Goal: Task Accomplishment & Management: Complete application form

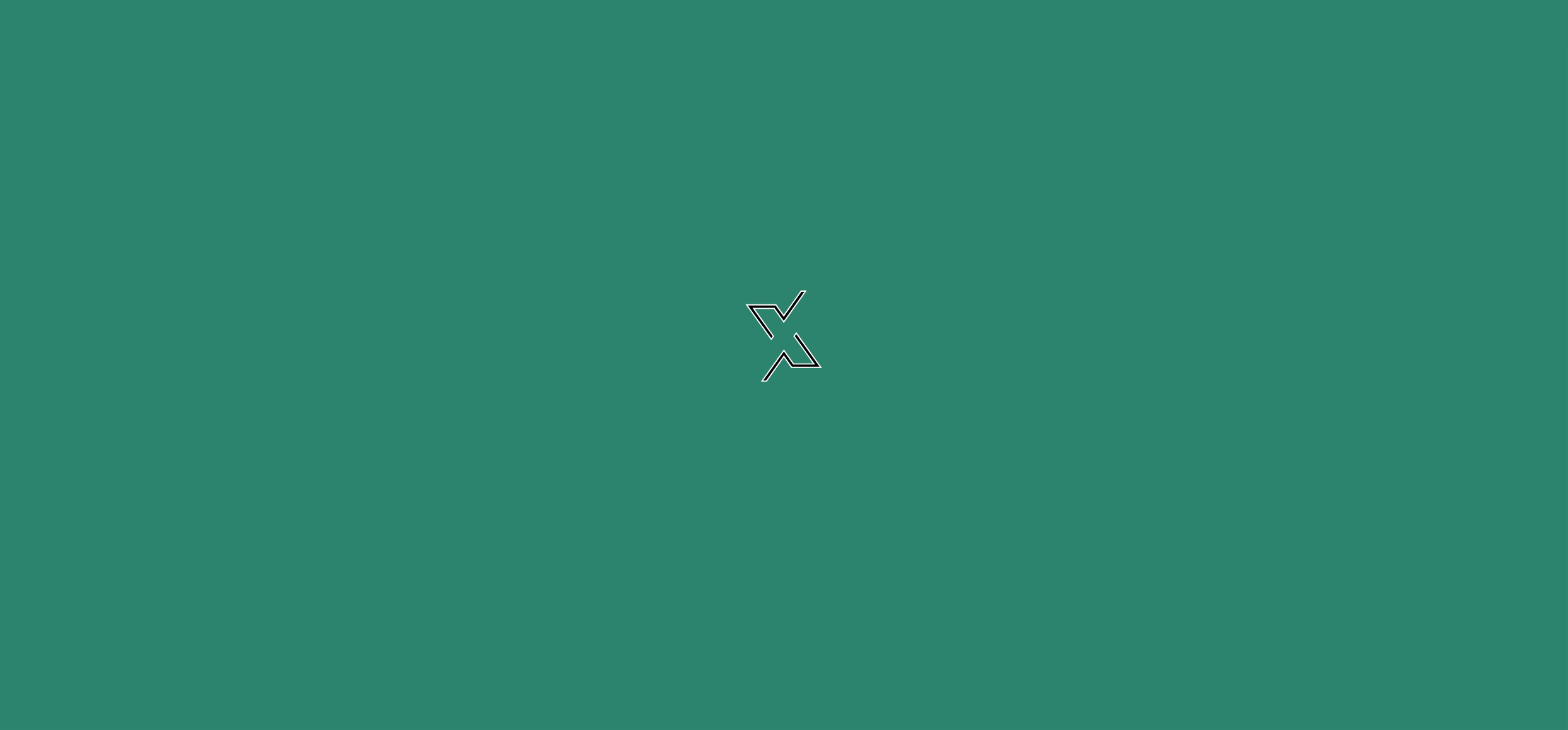
click at [1063, 567] on div at bounding box center [784, 365] width 1568 height 730
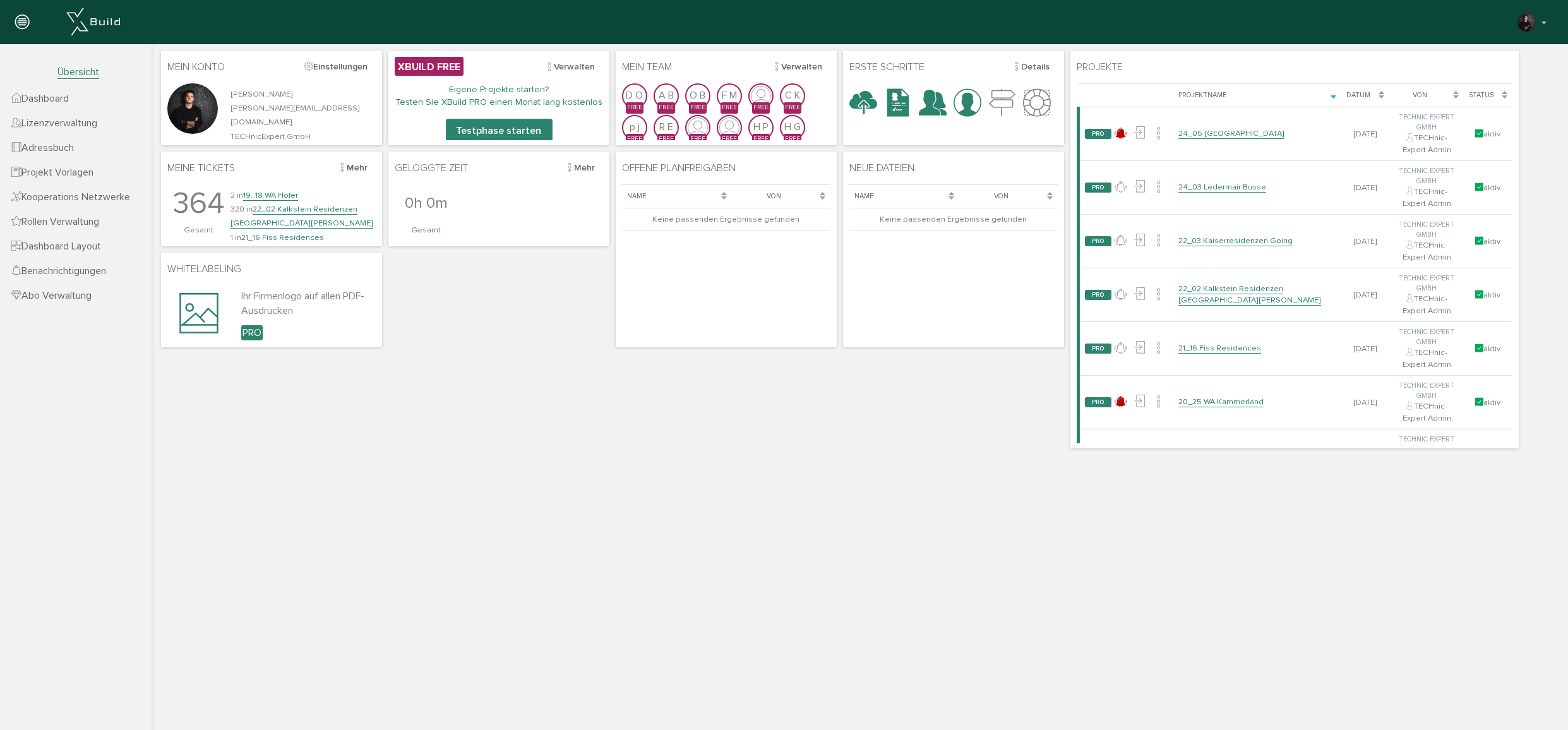
click at [863, 509] on html "Mein Konto Einstellungen [PERSON_NAME] [PERSON_NAME][EMAIL_ADDRESS][DOMAIN_NAME…" at bounding box center [859, 385] width 1417 height 683
click at [744, 484] on html "Mein Konto Einstellungen [PERSON_NAME] [PERSON_NAME][EMAIL_ADDRESS][DOMAIN_NAME…" at bounding box center [859, 385] width 1417 height 683
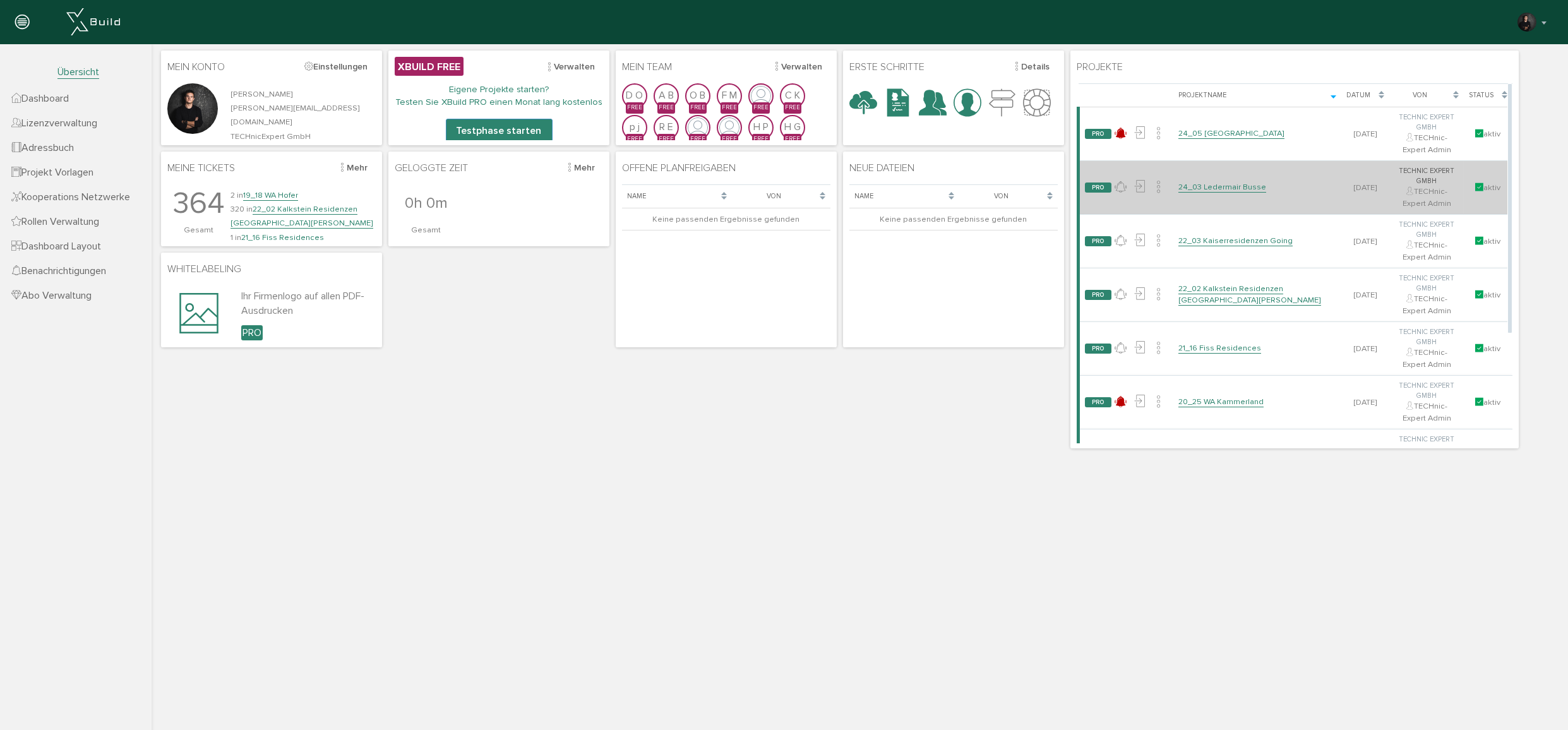
click at [1208, 182] on link "24_03 Ledermair Busse" at bounding box center [1222, 188] width 87 height 11
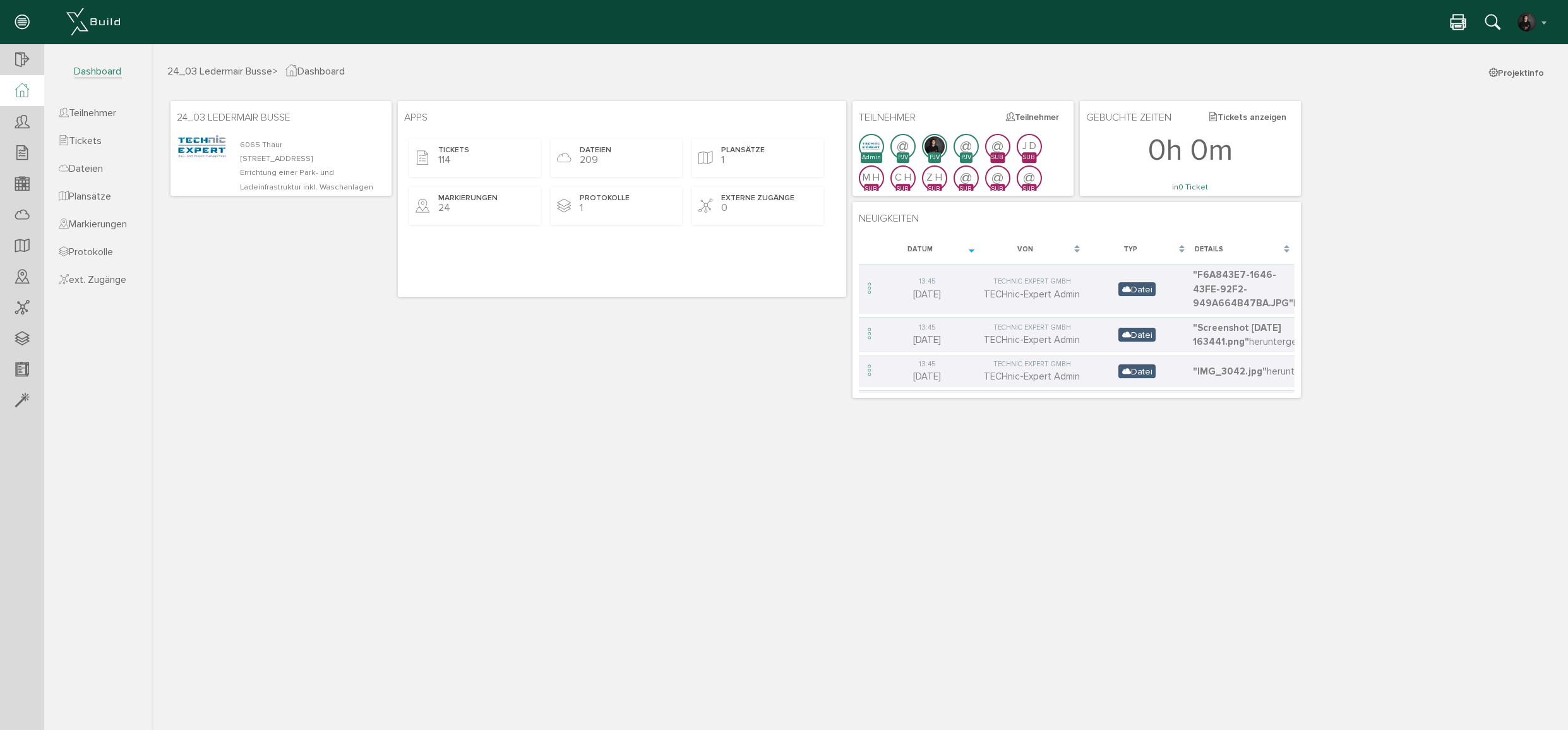
click at [111, 424] on section "24_03 Ledermair Busse Übersicht Teilnehmer Teilnehmer öffnen neuer Teilnehmer T…" at bounding box center [75, 374] width 151 height 660
click at [284, 375] on div "24_03 Ledermair Busse [STREET_ADDRESS] Errichtung einer Park- und Ladeinfrastru…" at bounding box center [859, 249] width 1385 height 303
click at [95, 146] on span "Tickets" at bounding box center [80, 141] width 43 height 13
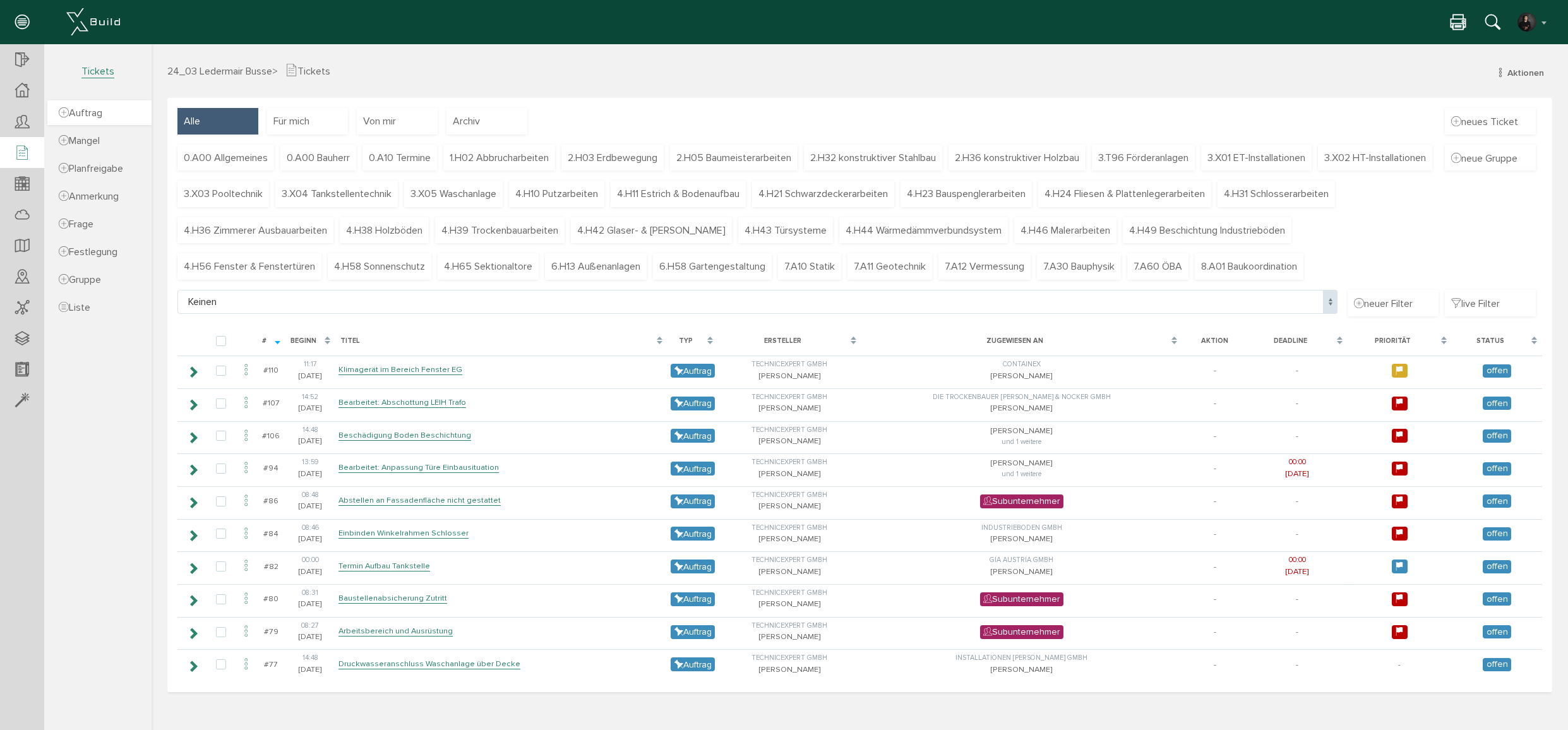
click at [87, 113] on span "Auftrag" at bounding box center [80, 113] width 44 height 13
select select
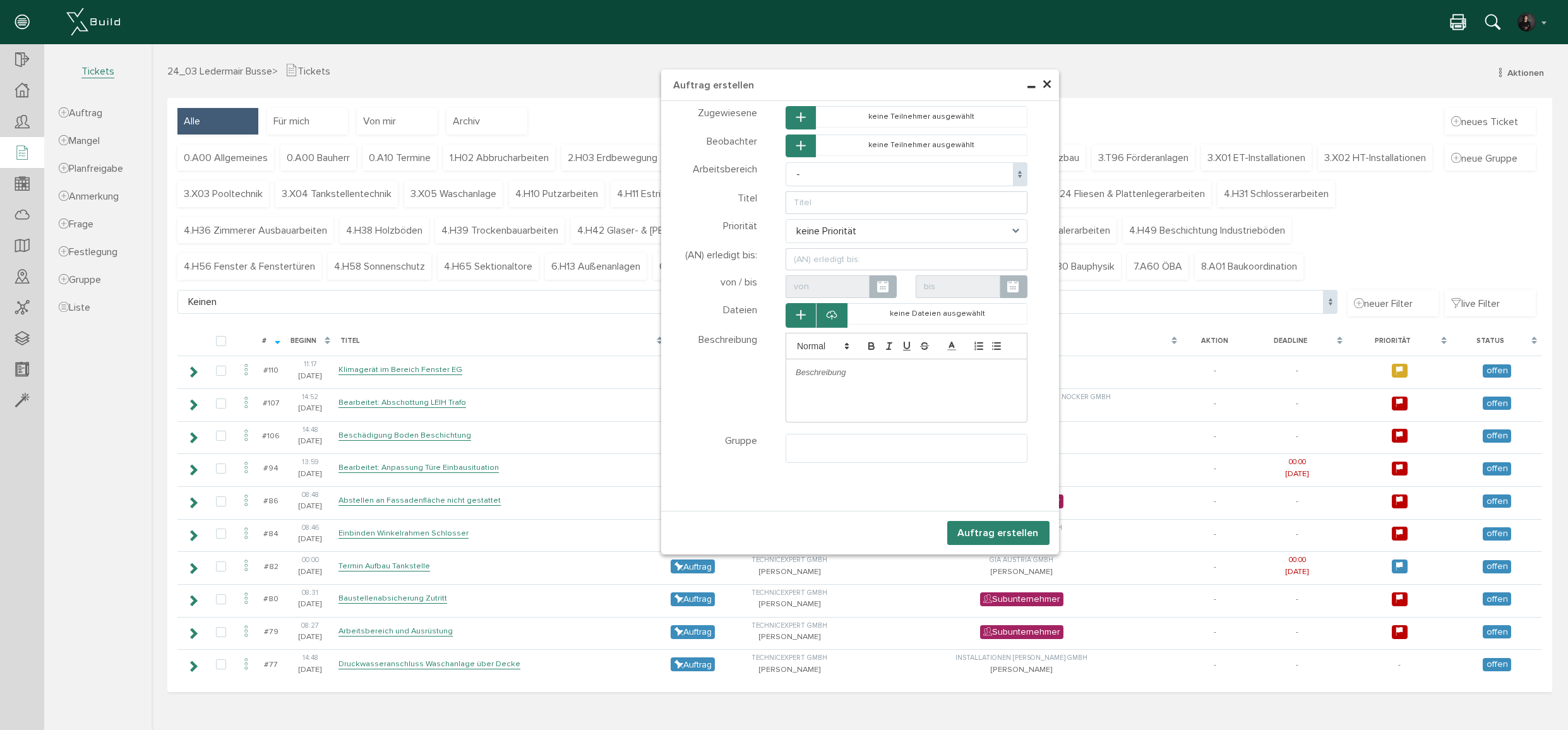
select select
click at [800, 119] on icon "button" at bounding box center [801, 118] width 9 height 11
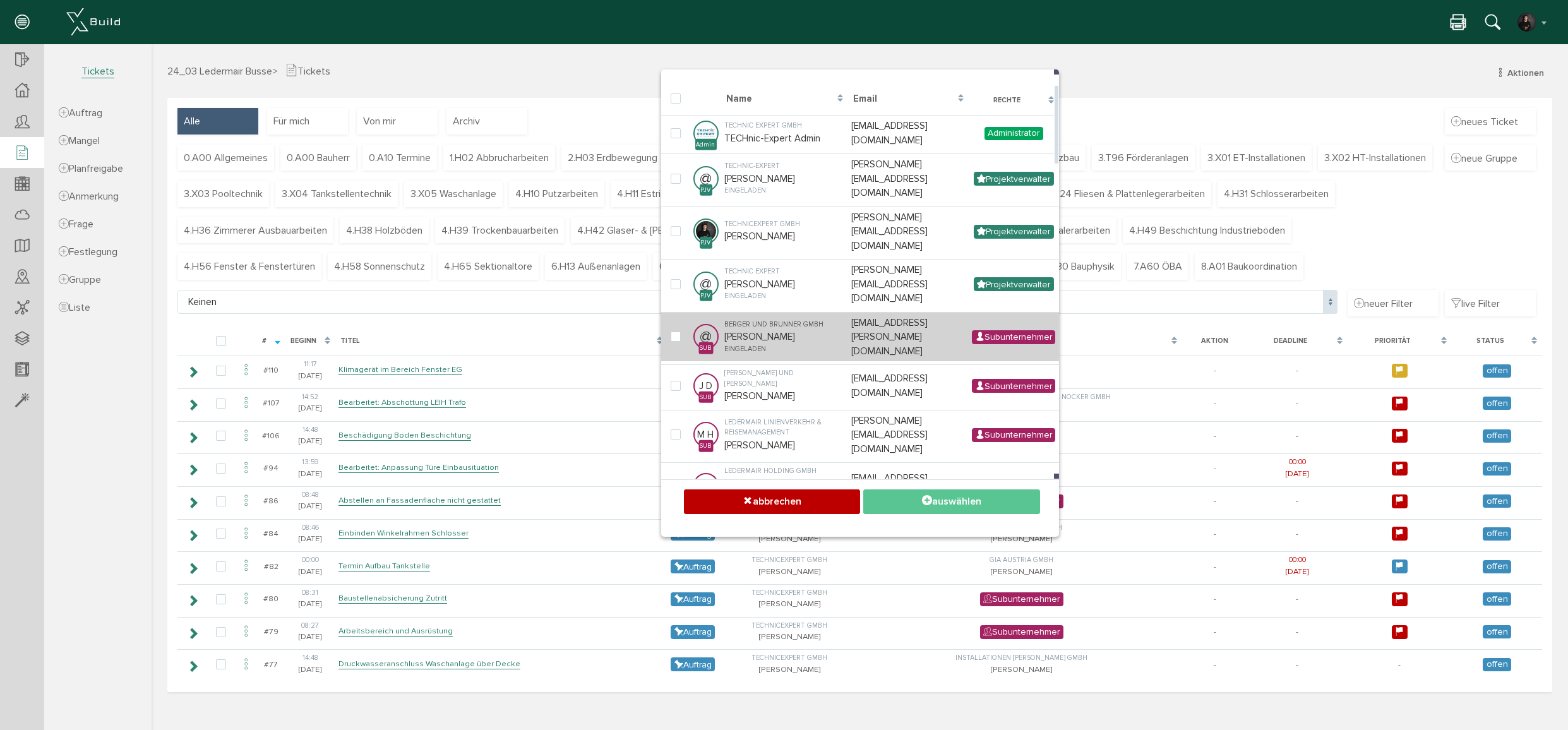
click at [772, 344] on div "eingeladen" at bounding box center [784, 349] width 120 height 11
checkbox input "true"
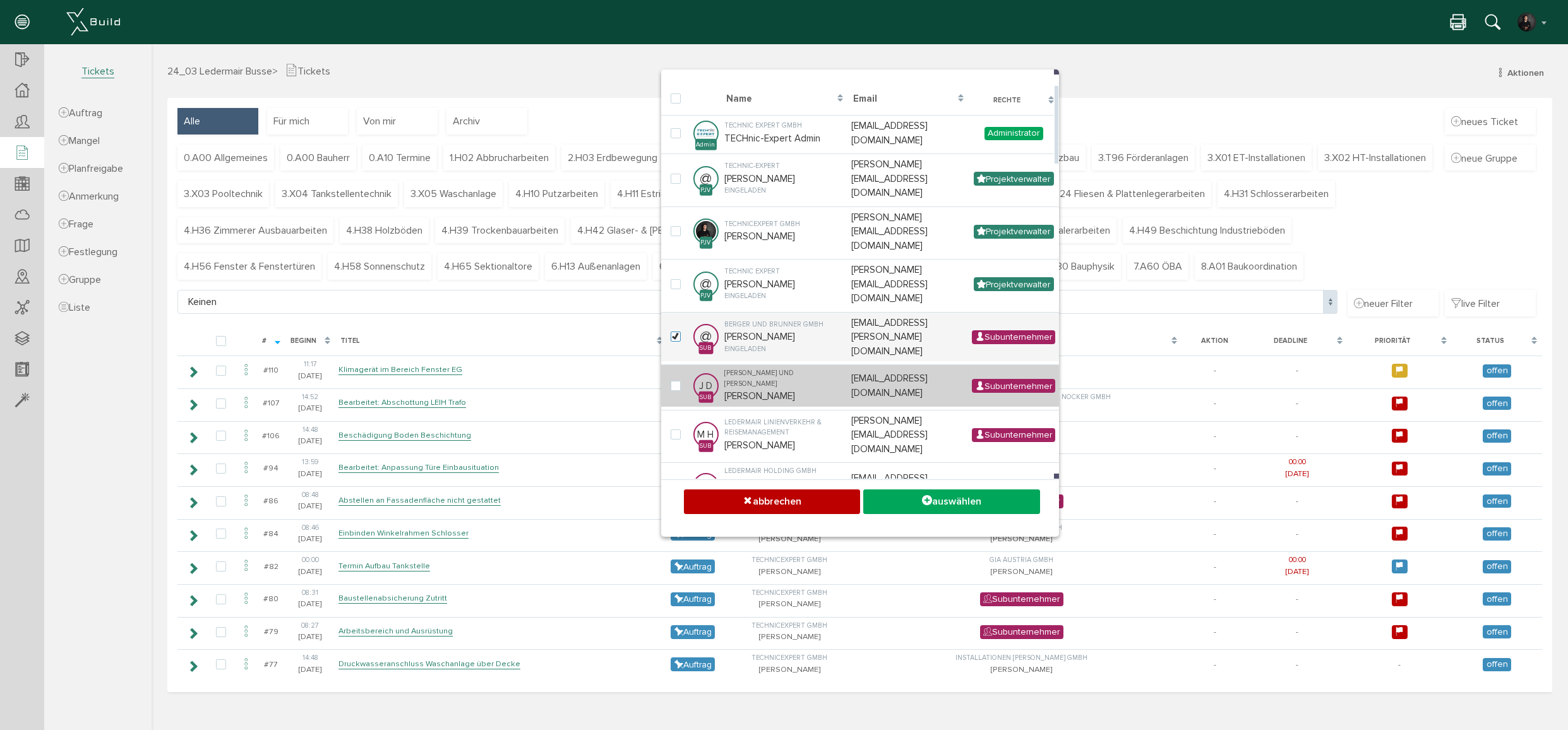
click at [769, 368] on div "[PERSON_NAME] und [PERSON_NAME]" at bounding box center [784, 378] width 120 height 20
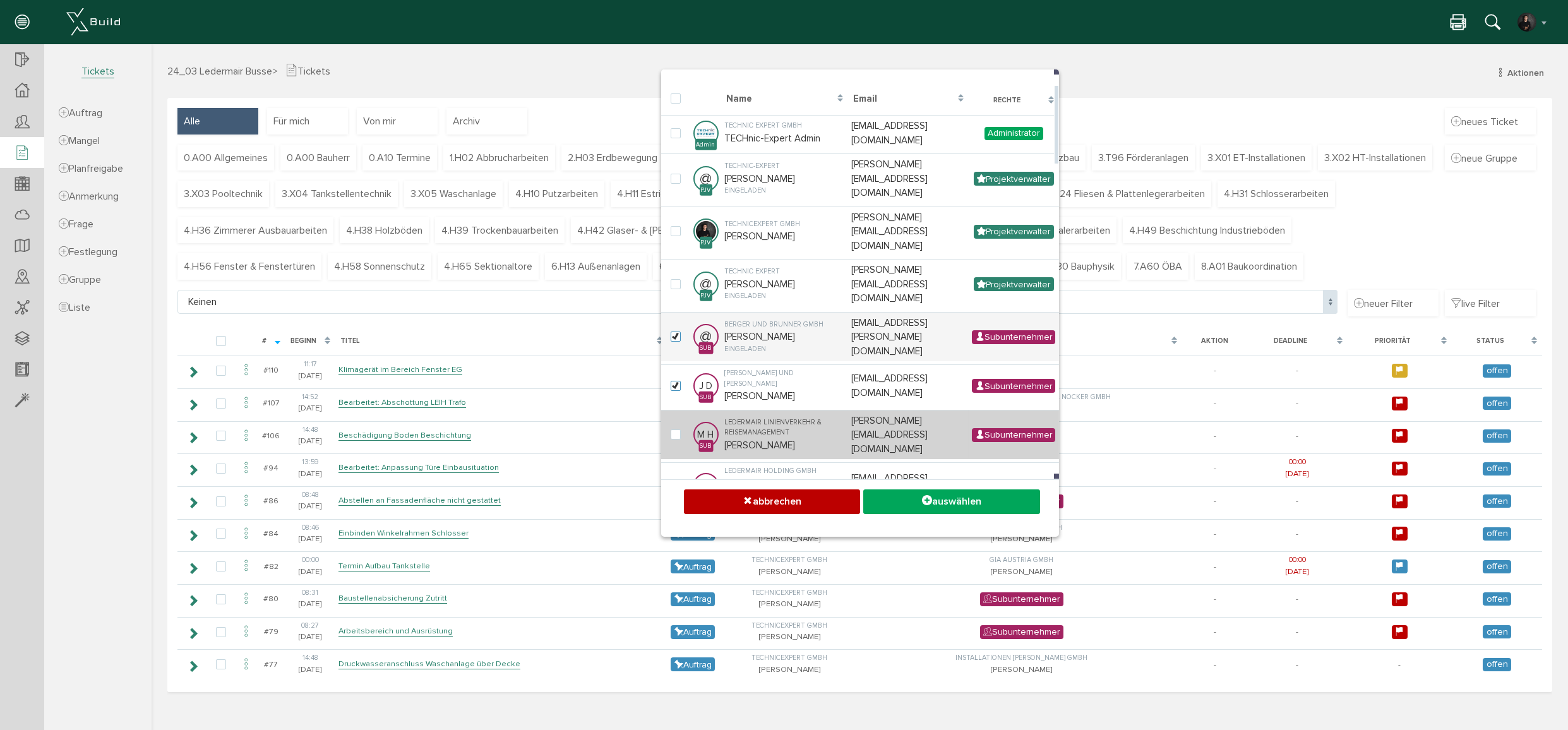
checkbox input "true"
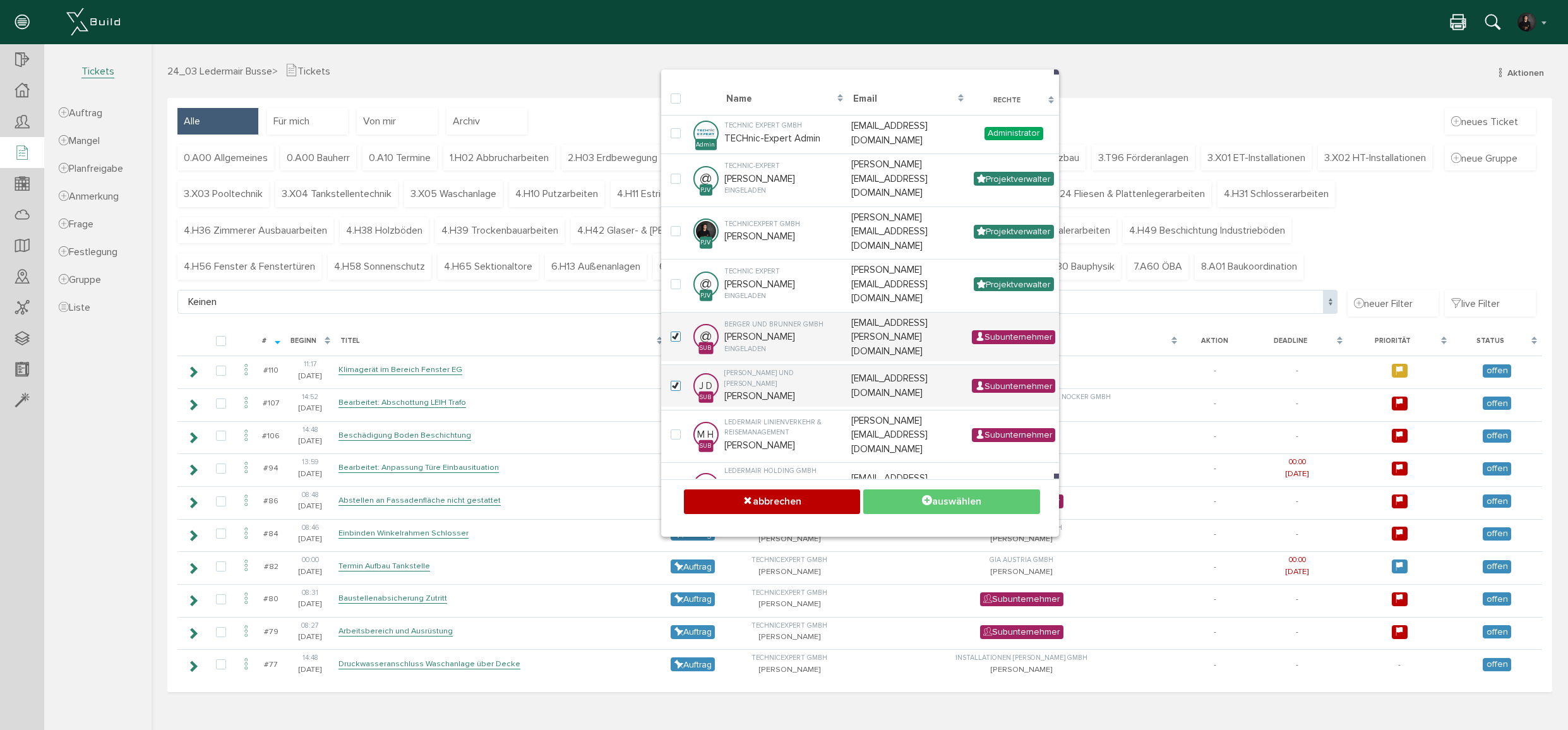
click at [921, 498] on icon at bounding box center [926, 502] width 10 height 13
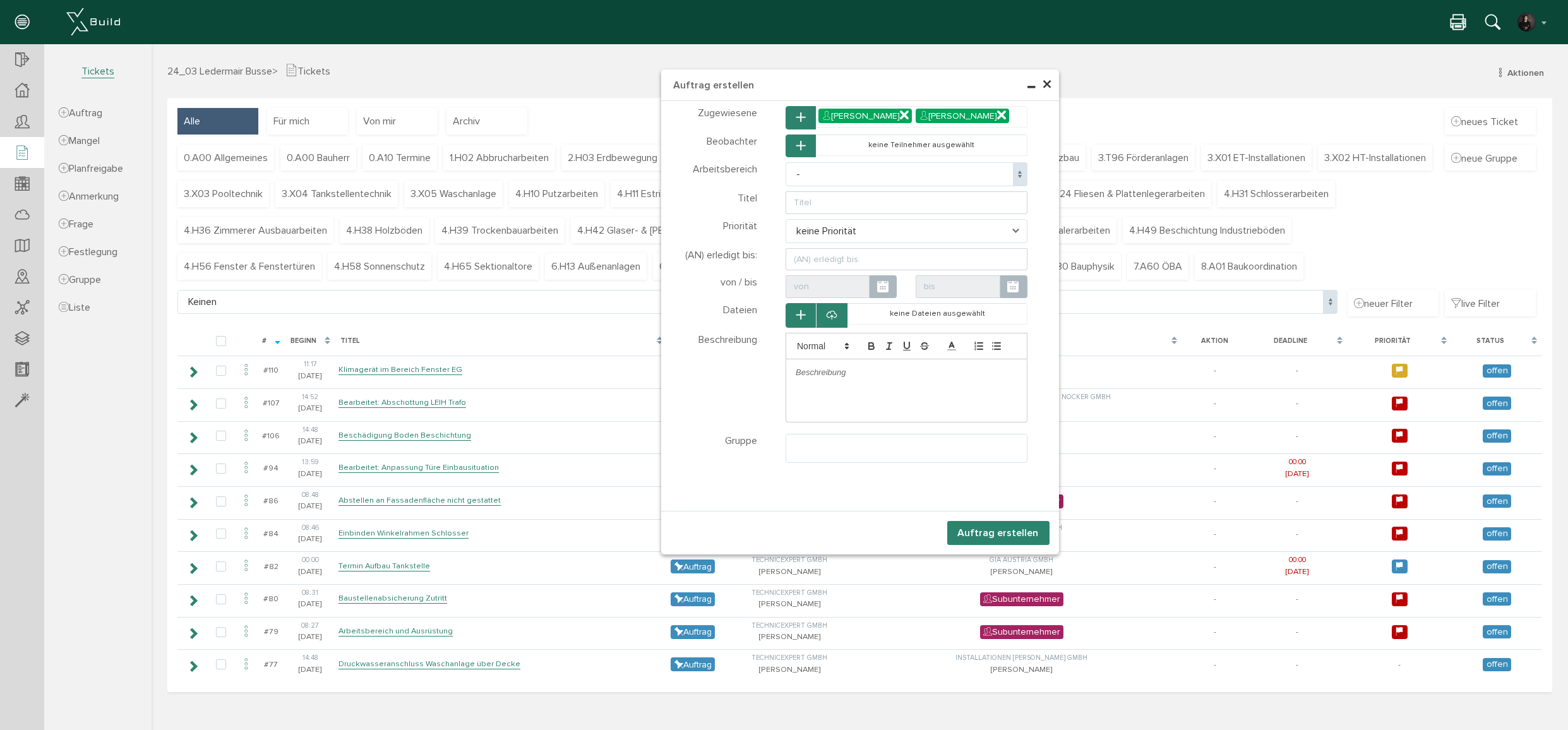
click at [831, 172] on span "-" at bounding box center [907, 175] width 242 height 24
select select "6"
click at [819, 206] on input "text" at bounding box center [907, 202] width 242 height 22
type input "G"
type input "Kabelschachtdeckel anheben"
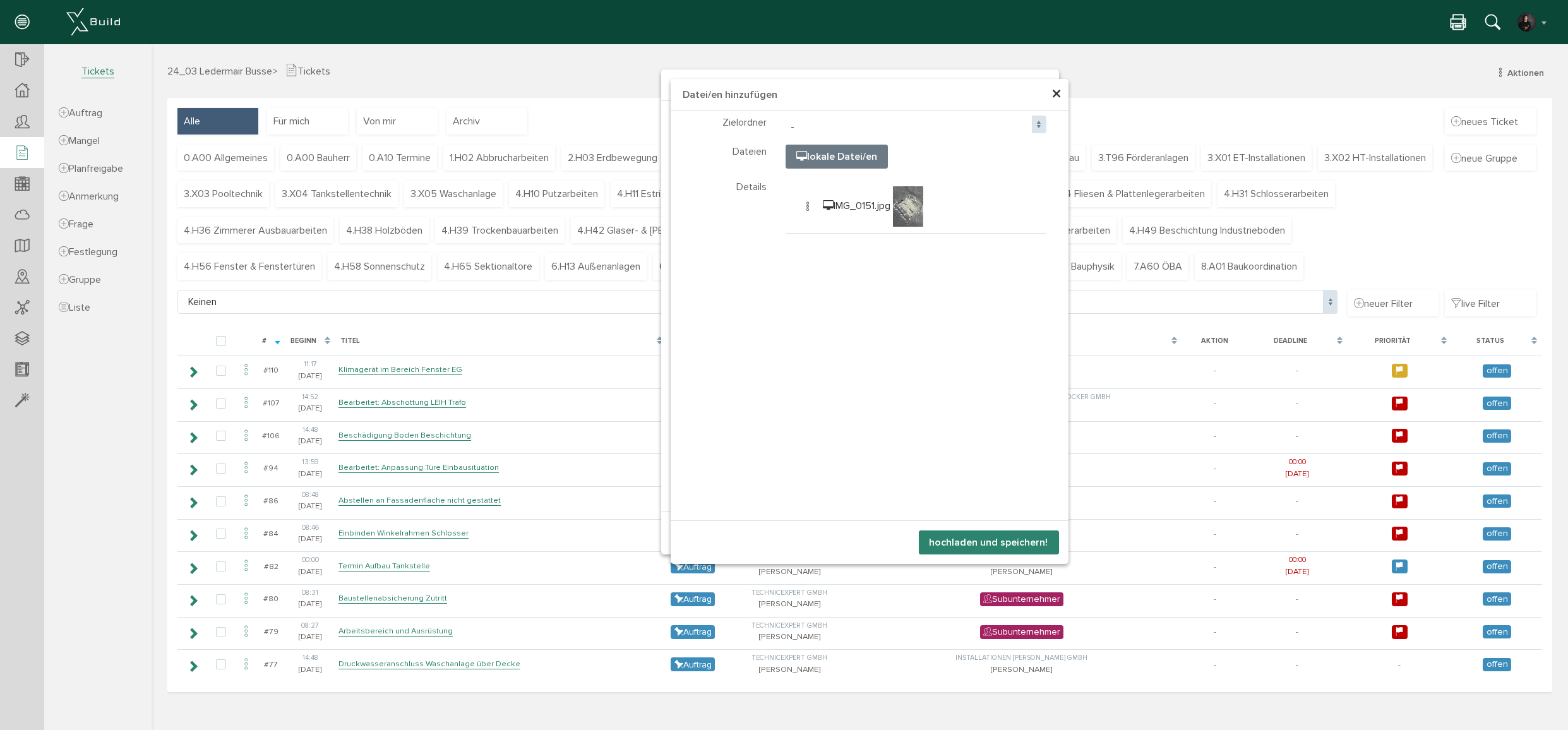
click at [1000, 543] on button "hochladen und speichern!" at bounding box center [988, 542] width 140 height 24
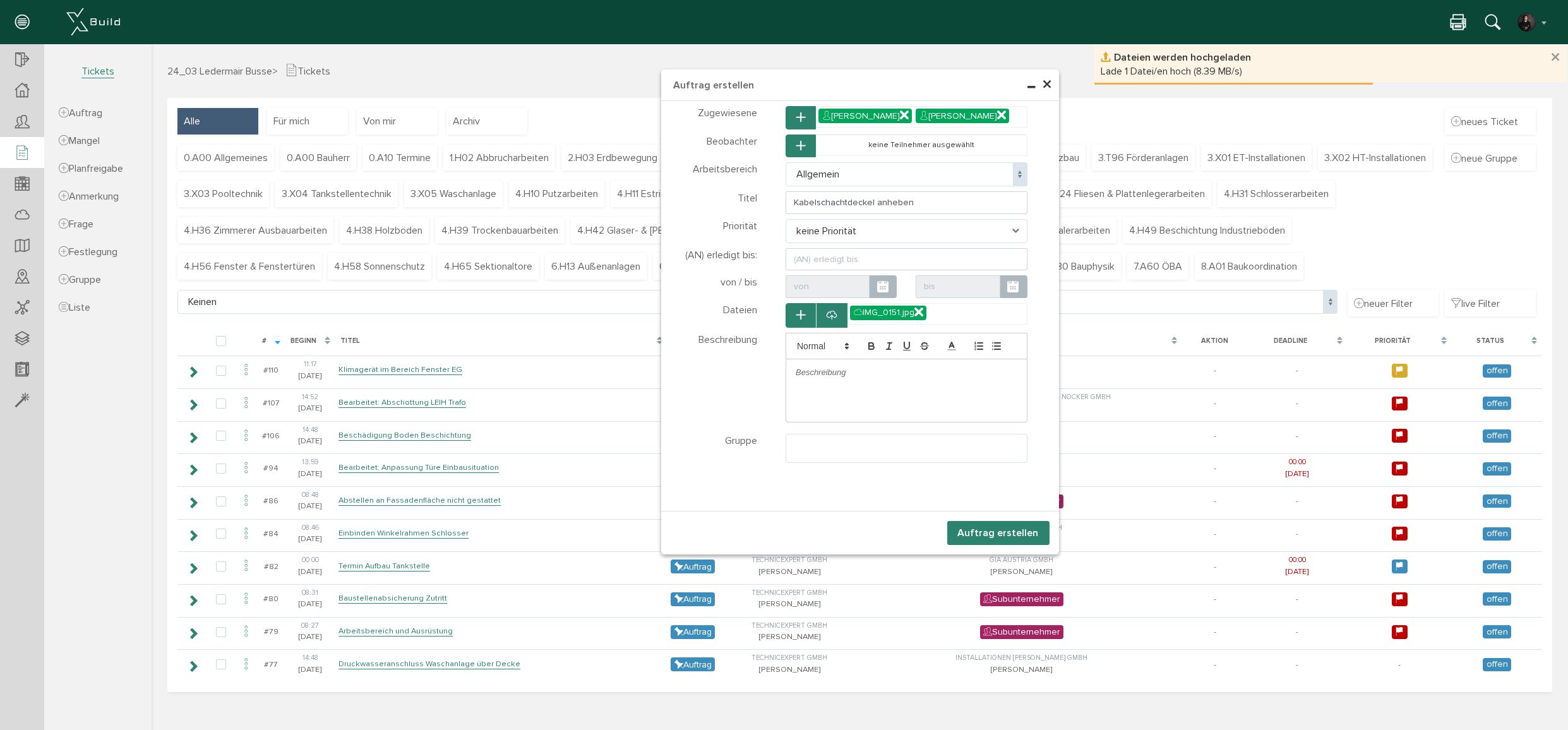
click at [821, 367] on p at bounding box center [907, 372] width 222 height 11
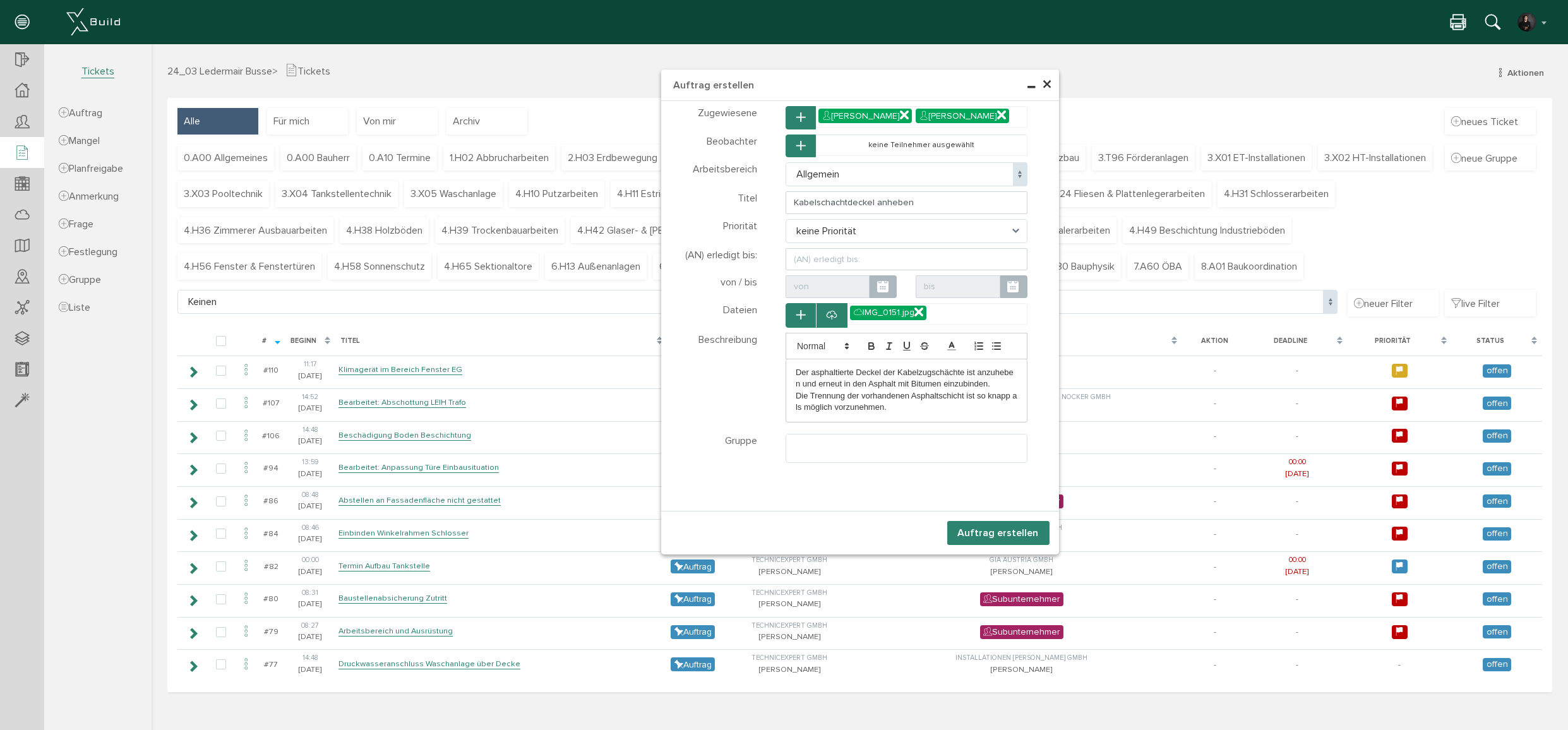
click at [903, 435] on ul at bounding box center [906, 447] width 241 height 24
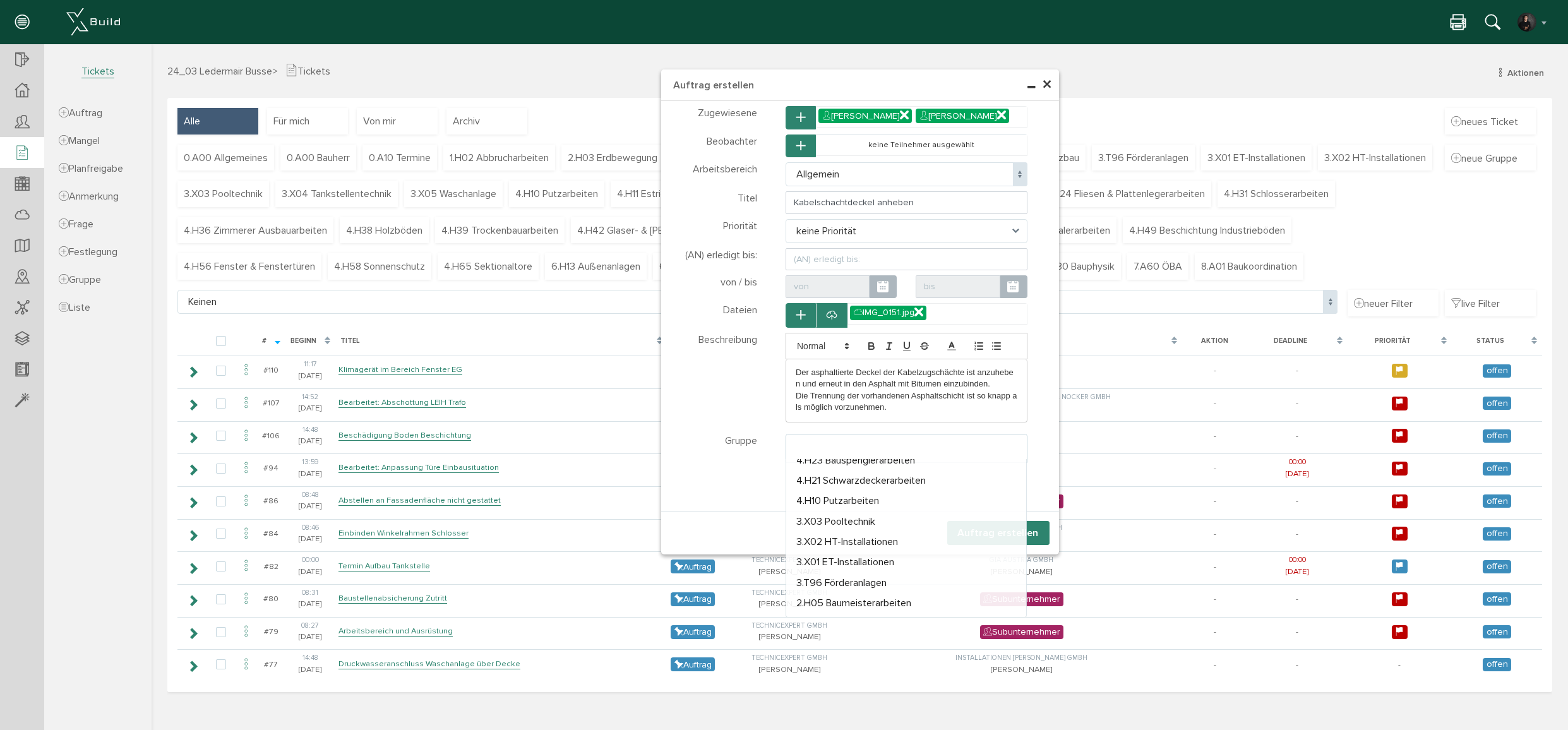
scroll to position [516, 0]
select select "TK-672104d17d4931.33546442#1730217169.5132"
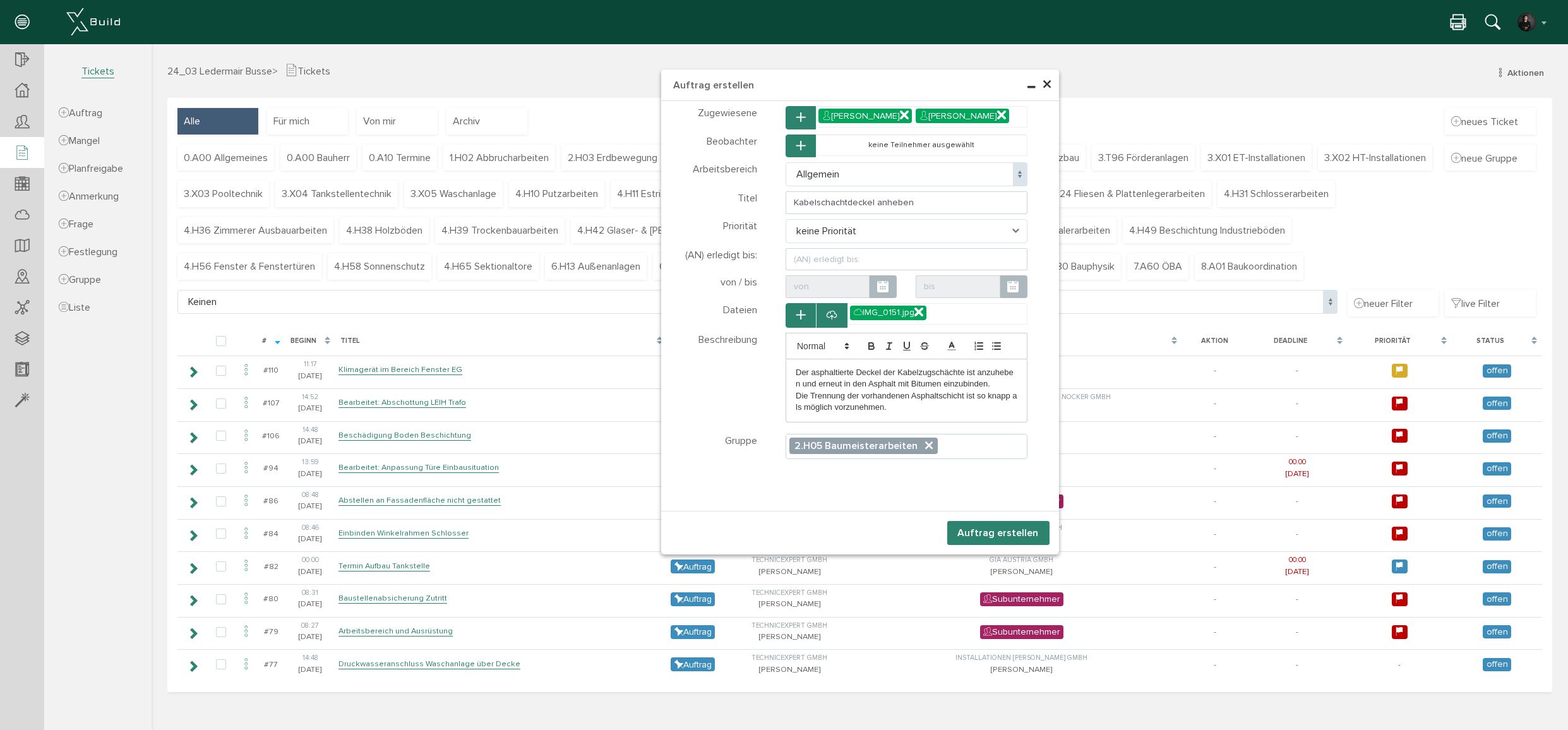
click at [802, 143] on icon "button" at bounding box center [801, 147] width 9 height 11
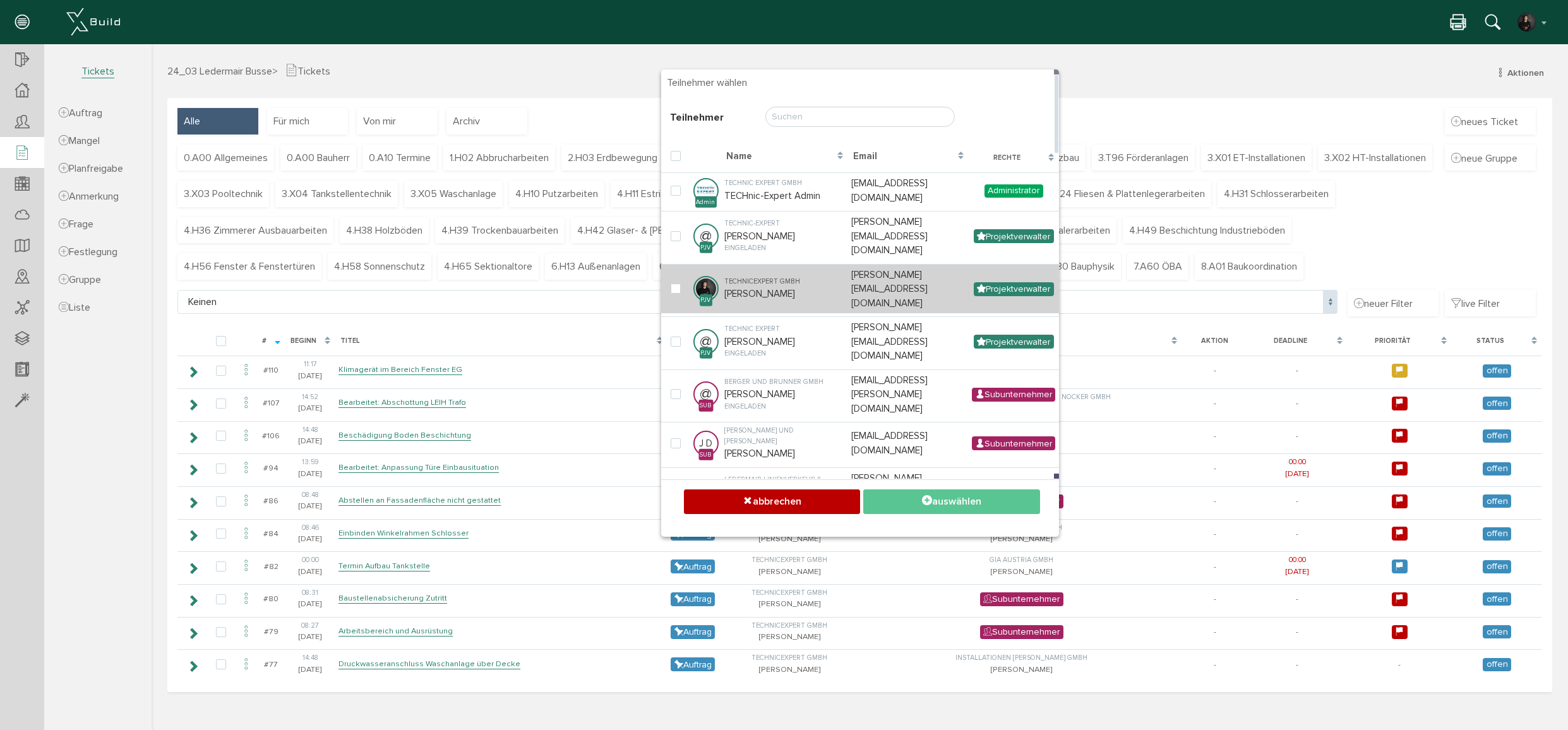
click at [744, 277] on div "TECHnicExpert GmbH" at bounding box center [784, 282] width 120 height 11
checkbox input "true"
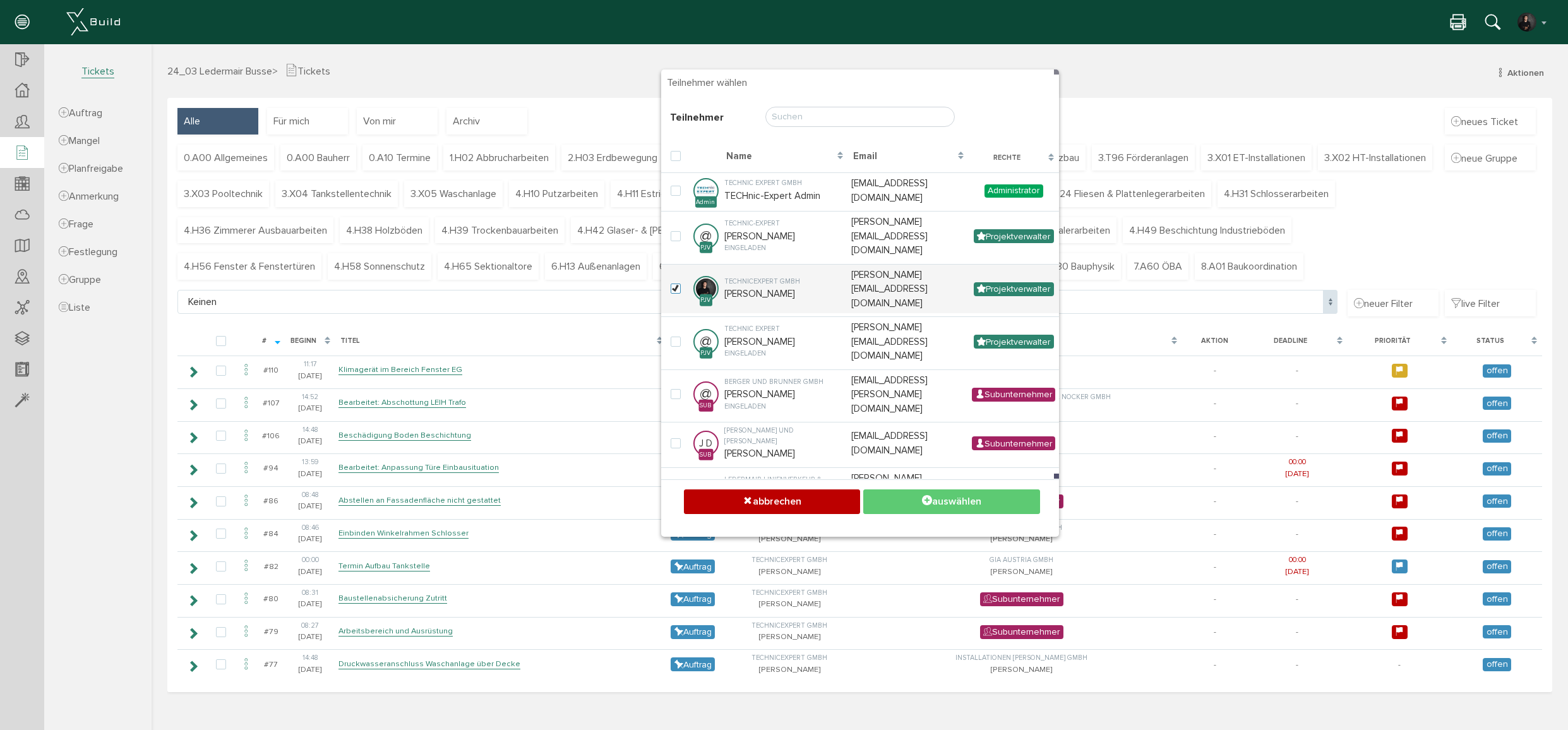
click at [941, 500] on button "auswählen" at bounding box center [951, 502] width 176 height 25
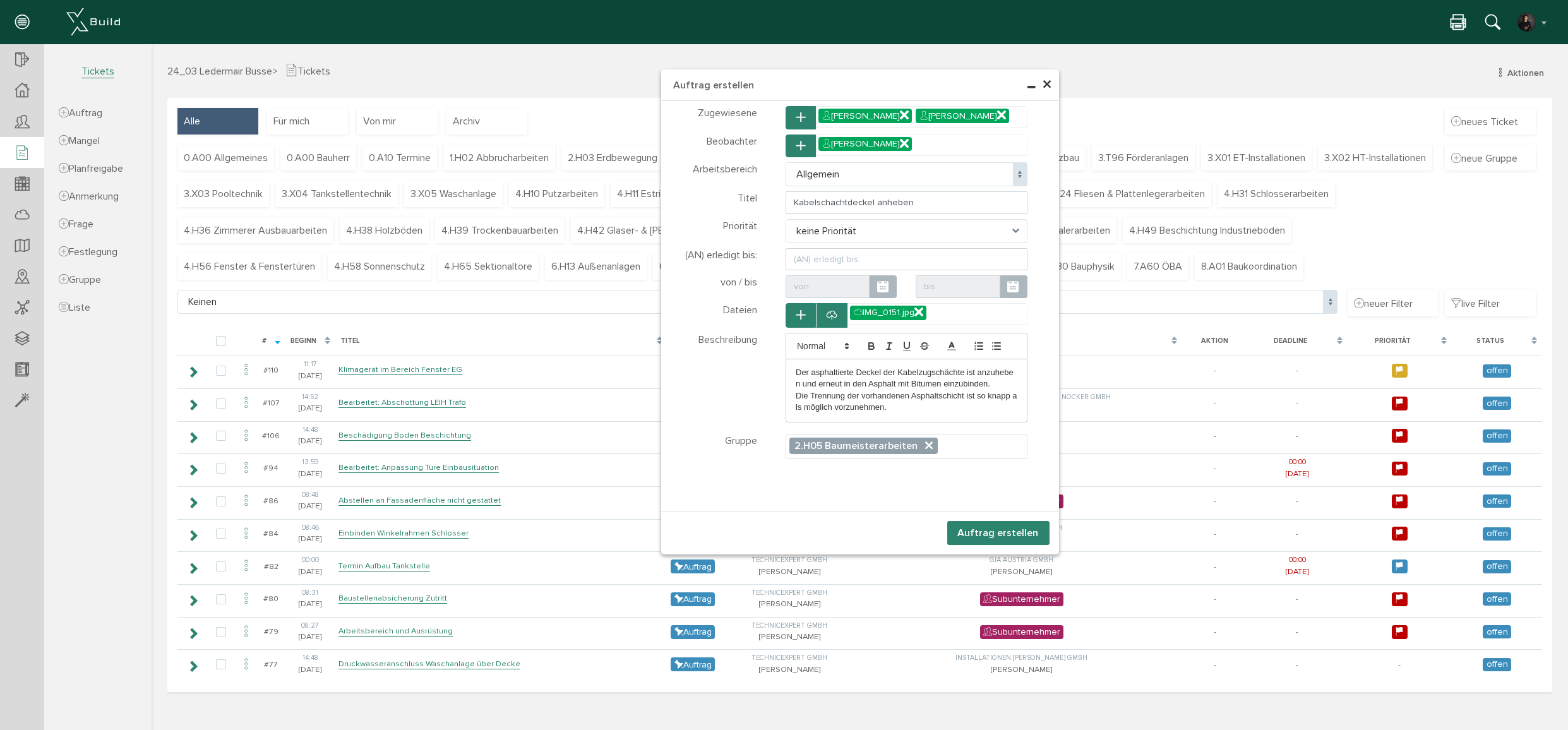
click at [977, 529] on button "Auftrag erstellen" at bounding box center [999, 533] width 102 height 24
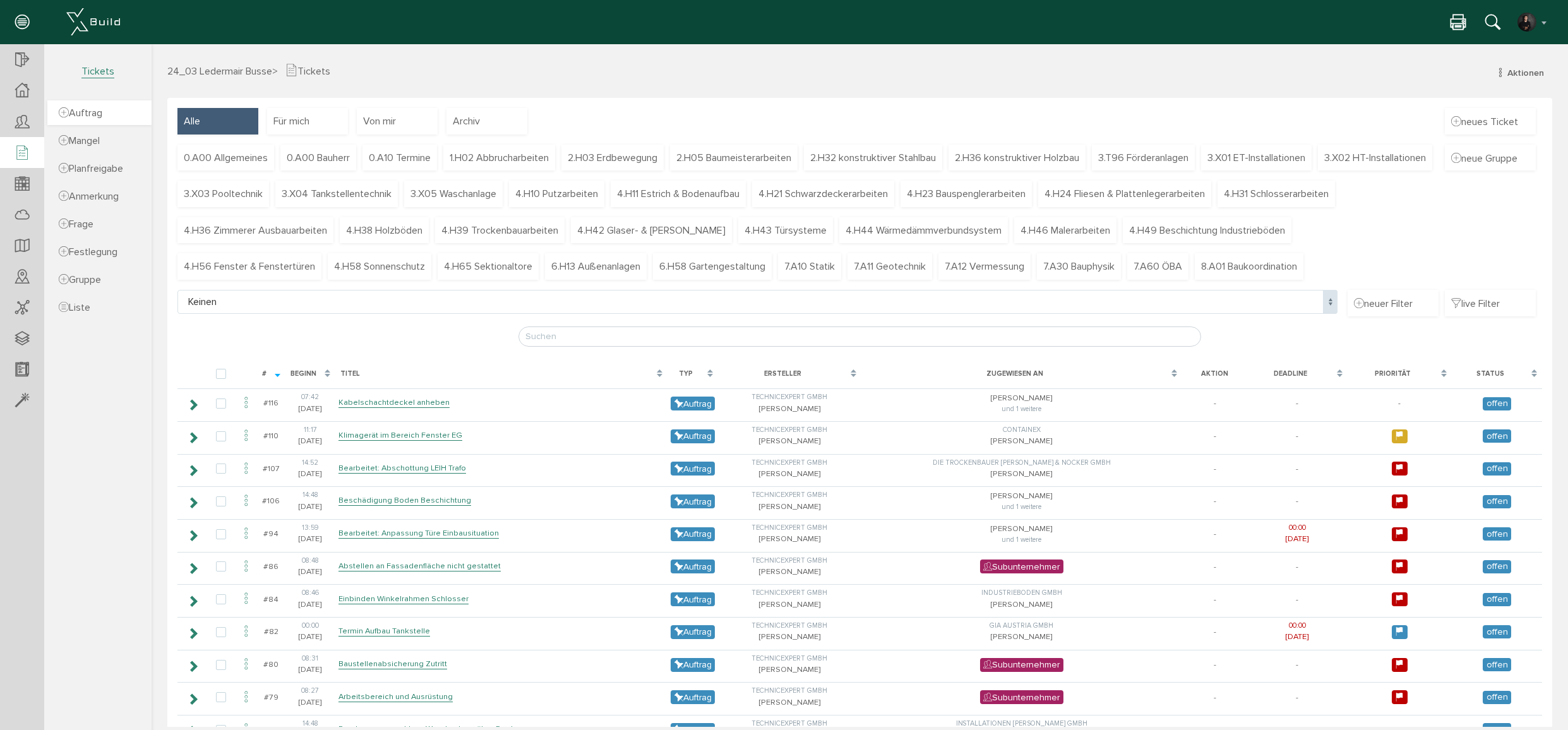
click at [102, 119] on span "Auftrag" at bounding box center [80, 113] width 44 height 13
select select
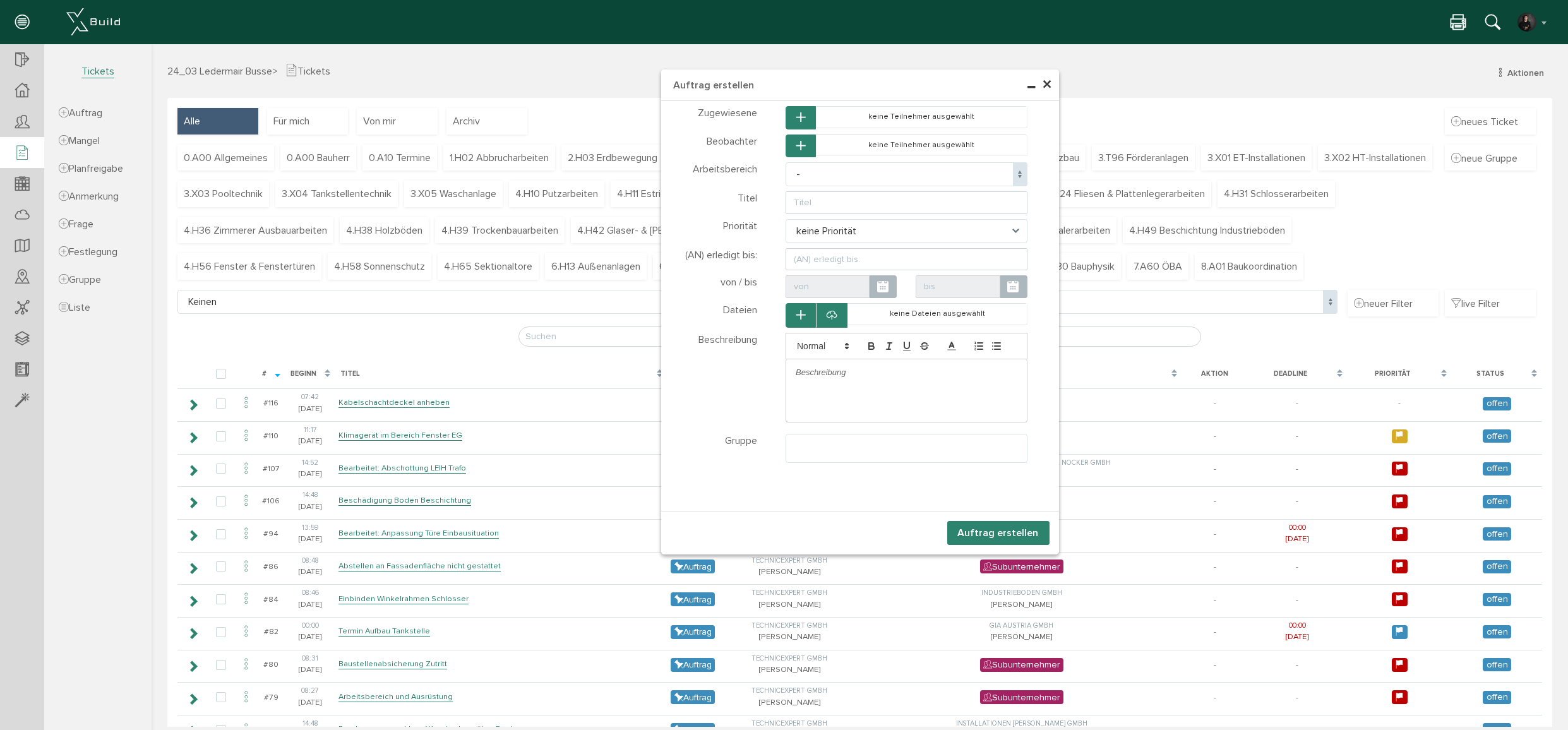
select select
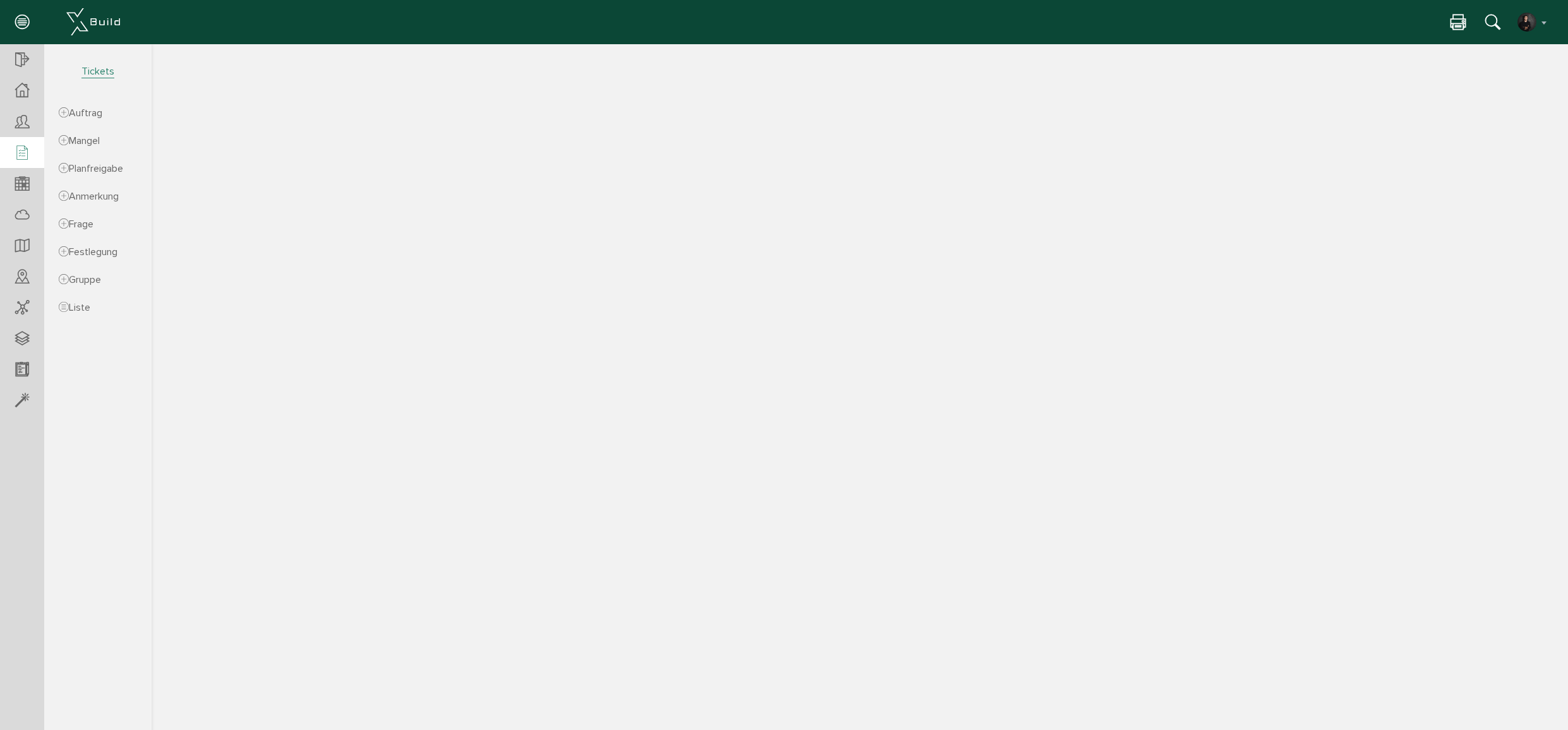
select select
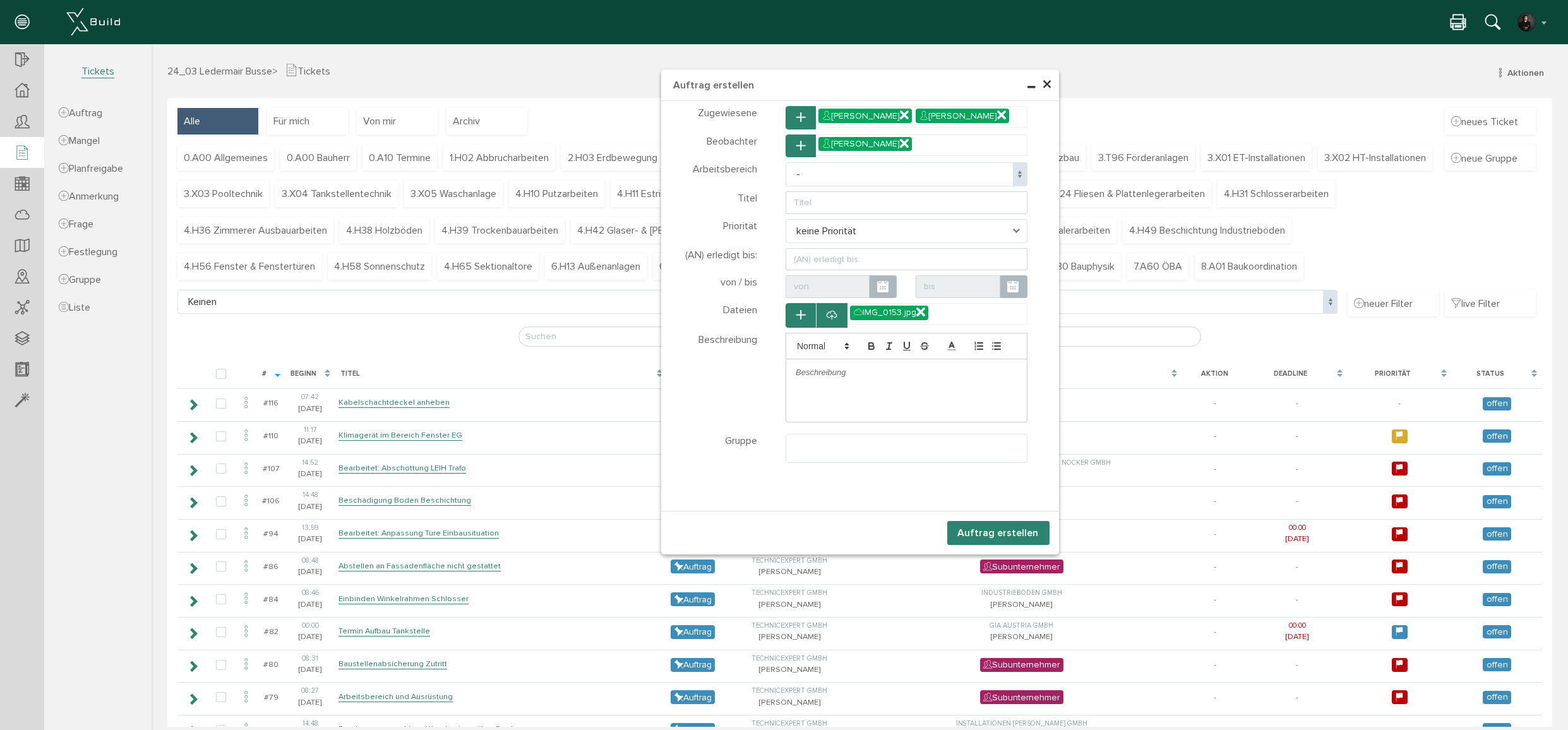
type input "S"
type input "Leerschläuche gemäß Besprechung kürzen"
click at [849, 368] on p at bounding box center [907, 372] width 222 height 11
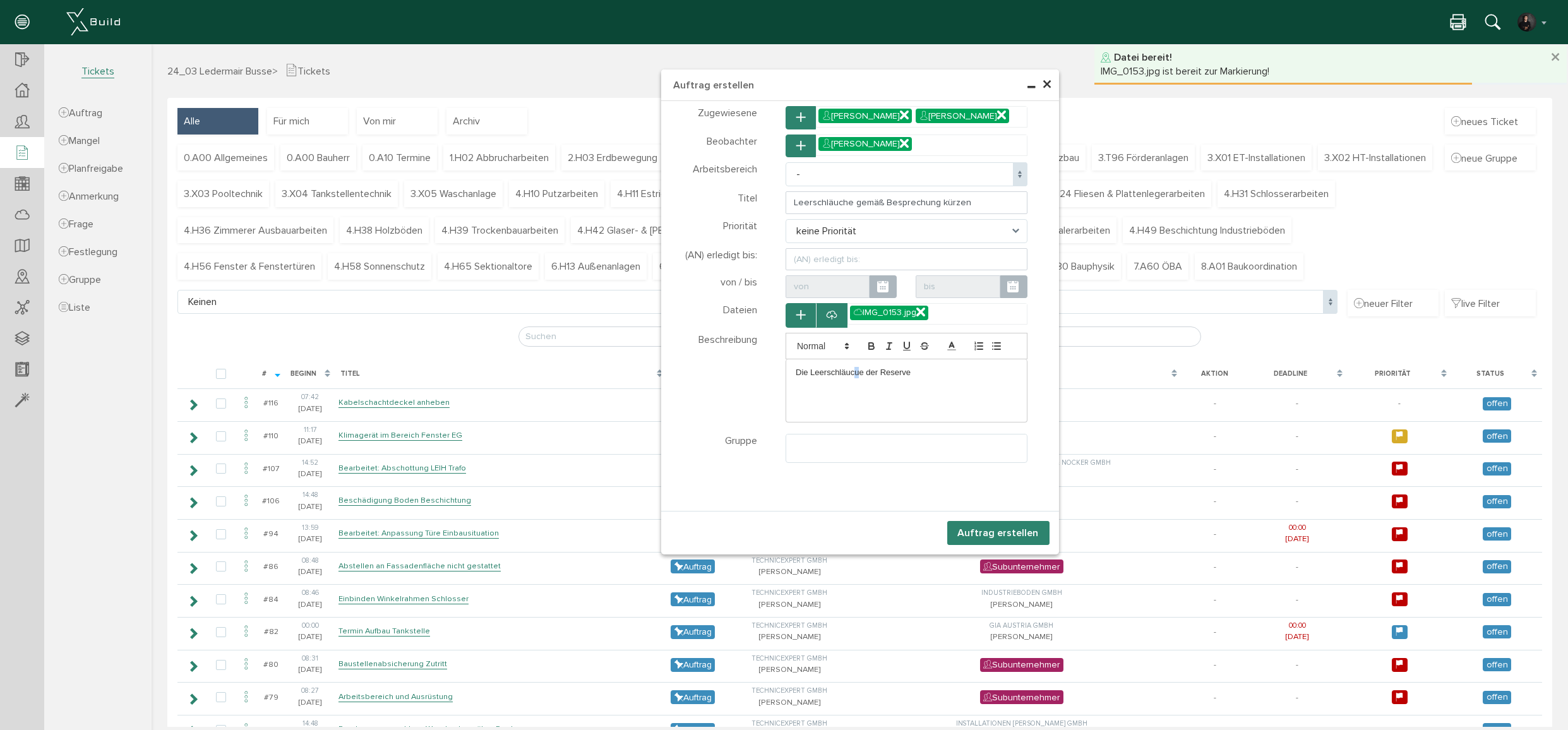
click at [855, 368] on p "Die Leerschläucue der Reserve" at bounding box center [907, 372] width 222 height 11
click at [917, 370] on p "Die Leerschläuche der Reserve" at bounding box center [907, 372] width 222 height 11
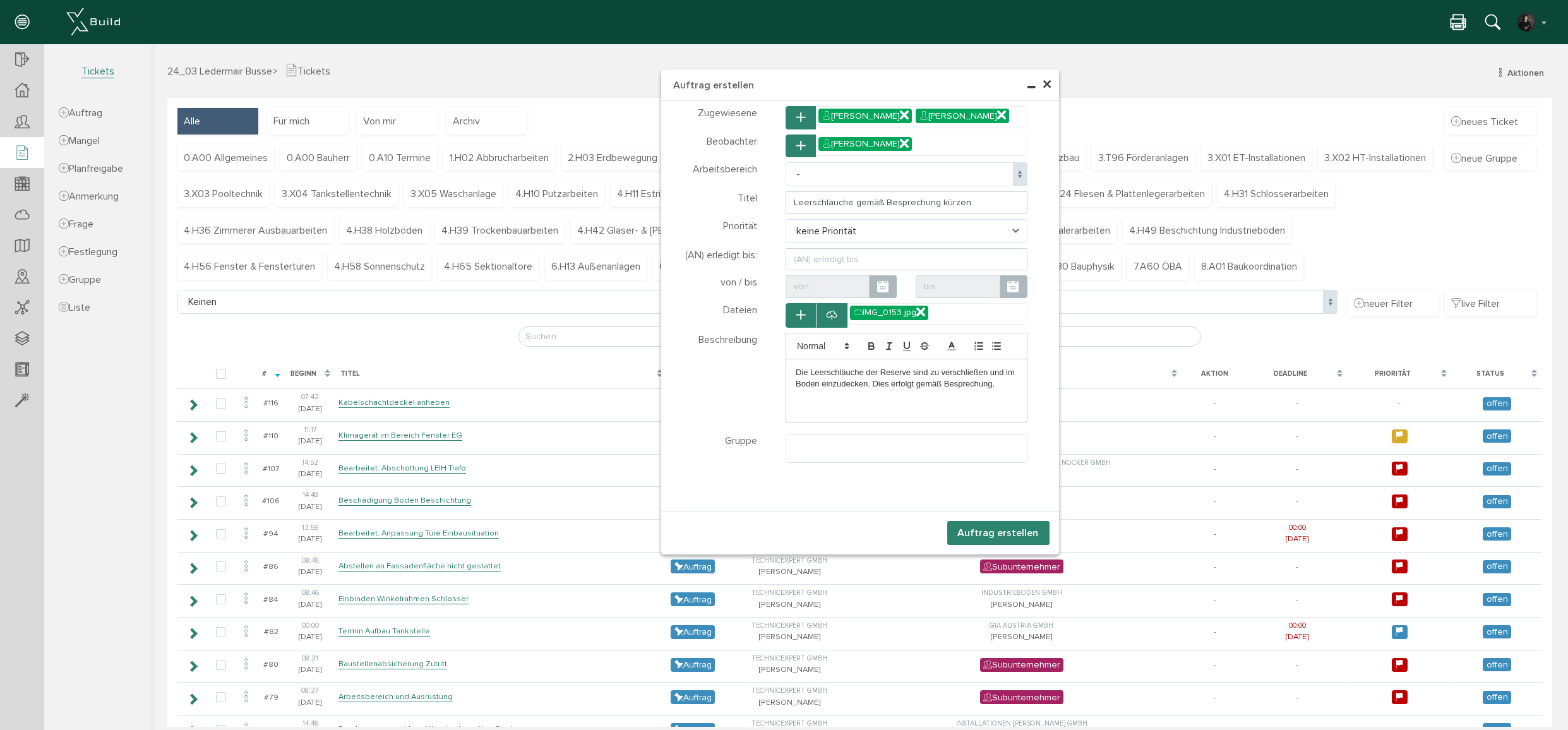
click at [913, 446] on ul at bounding box center [906, 447] width 241 height 24
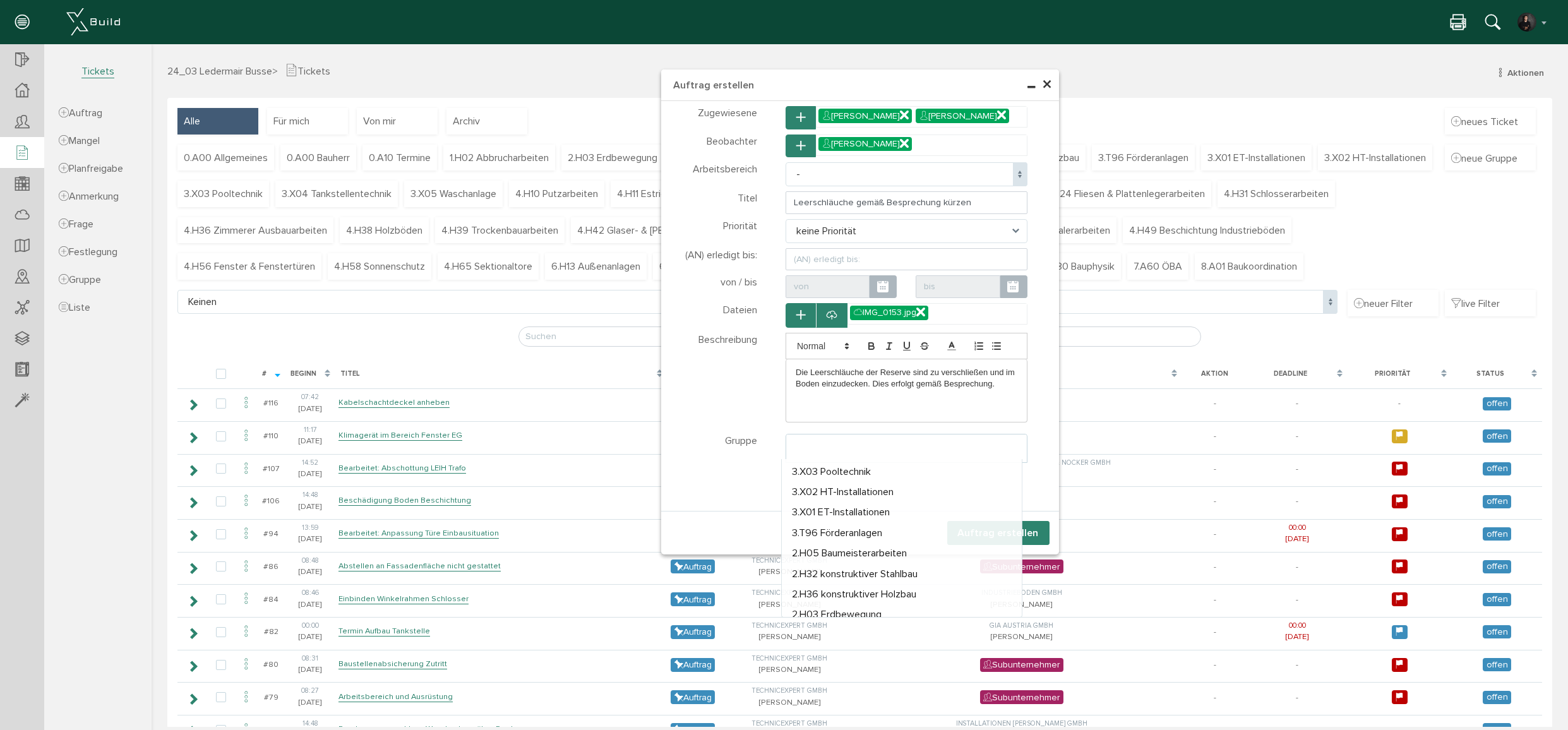
scroll to position [526, 0]
select select "TK-672104d17d4931.33546442#1730217169.5132"
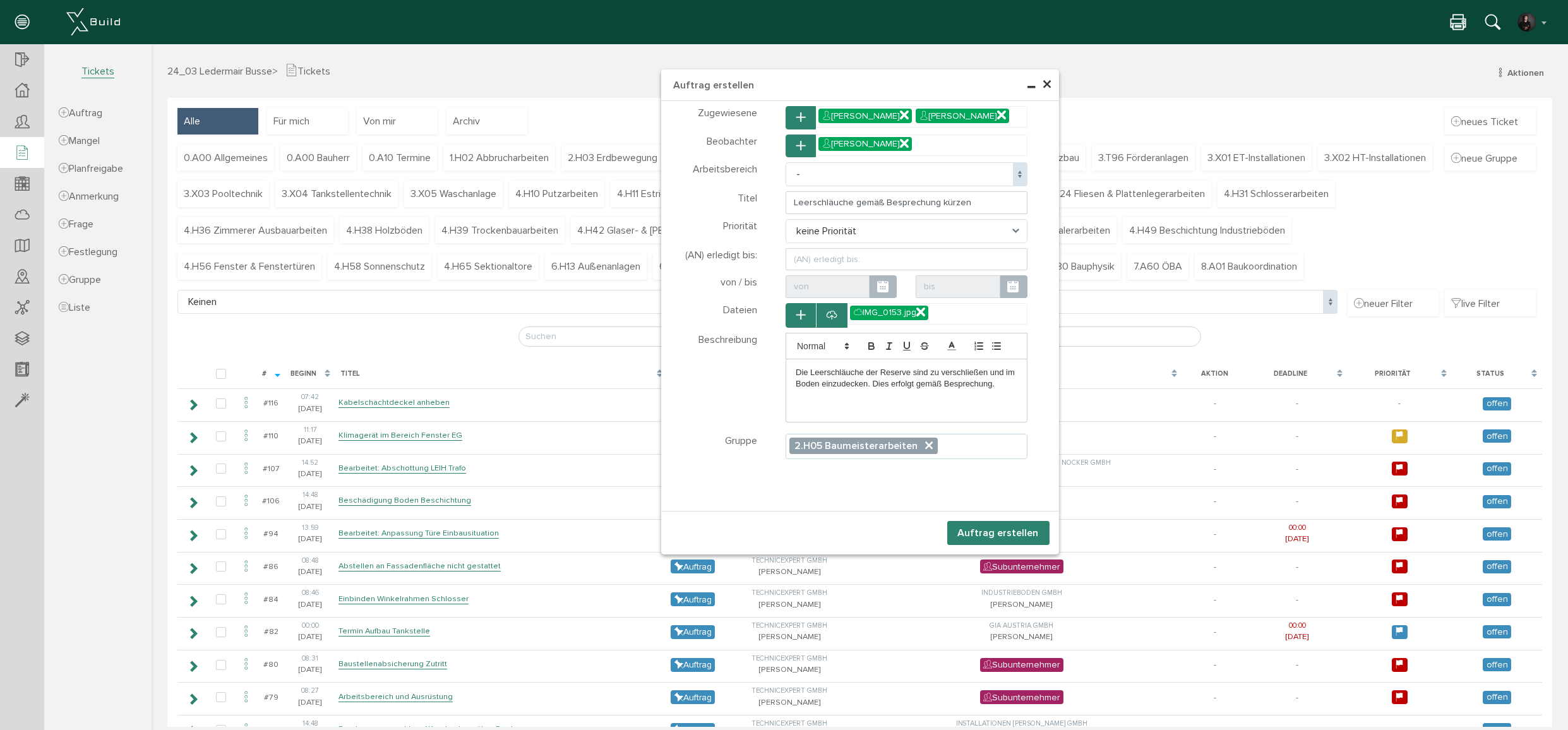
scroll to position [355, 0]
click at [976, 527] on button "Auftrag erstellen" at bounding box center [999, 533] width 102 height 24
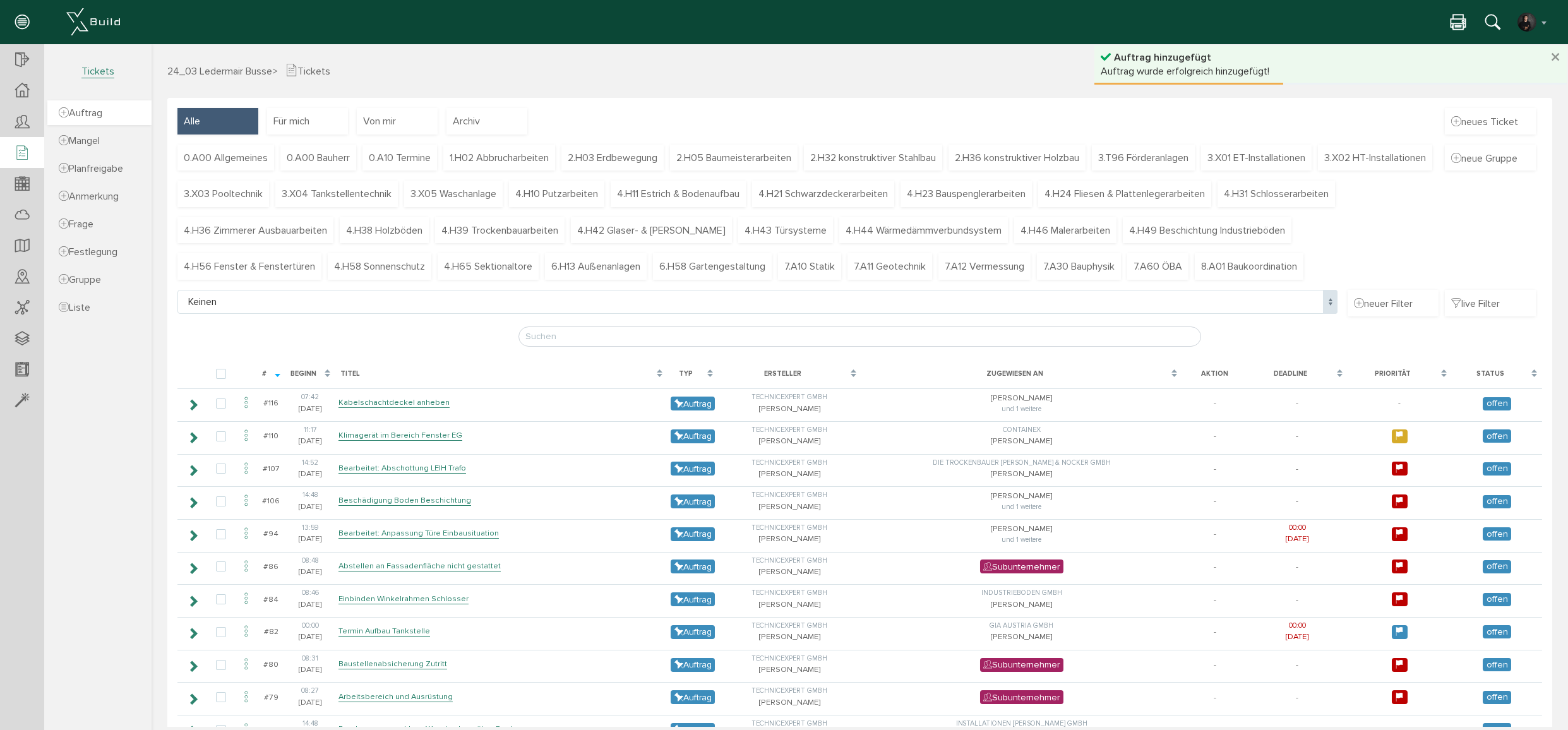
click at [84, 117] on span "Auftrag" at bounding box center [80, 113] width 44 height 13
select select
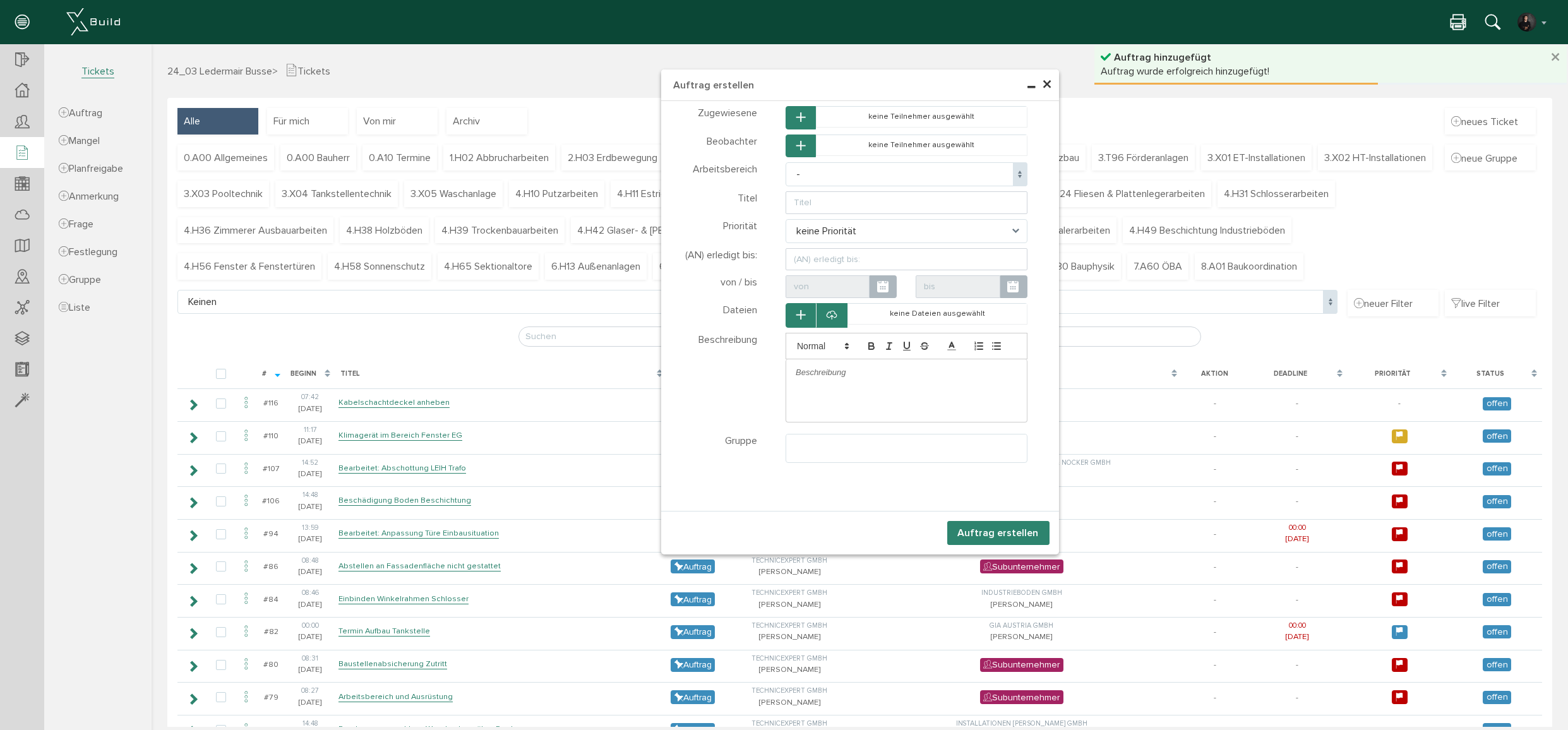
select select
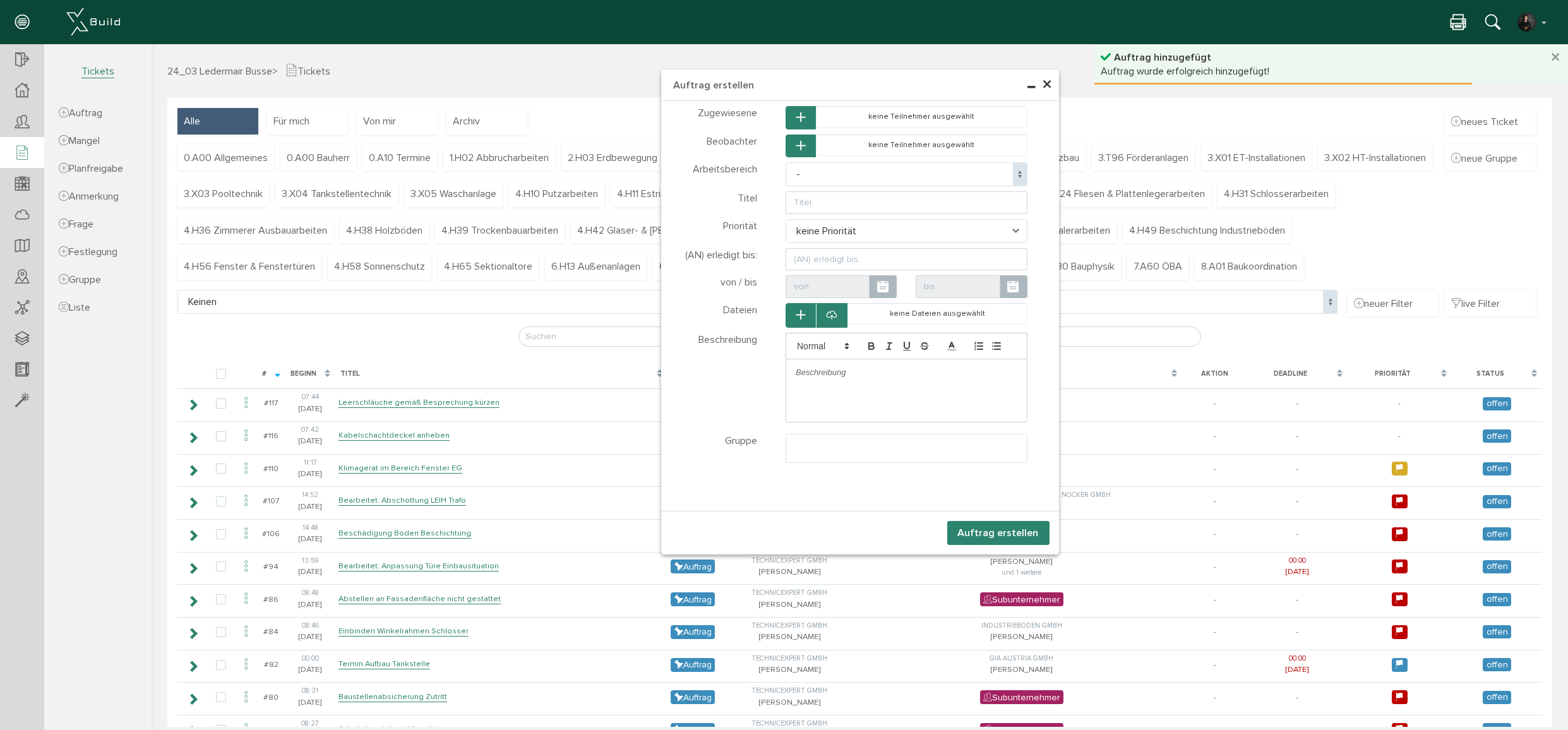
click at [796, 122] on icon "button" at bounding box center [801, 118] width 9 height 11
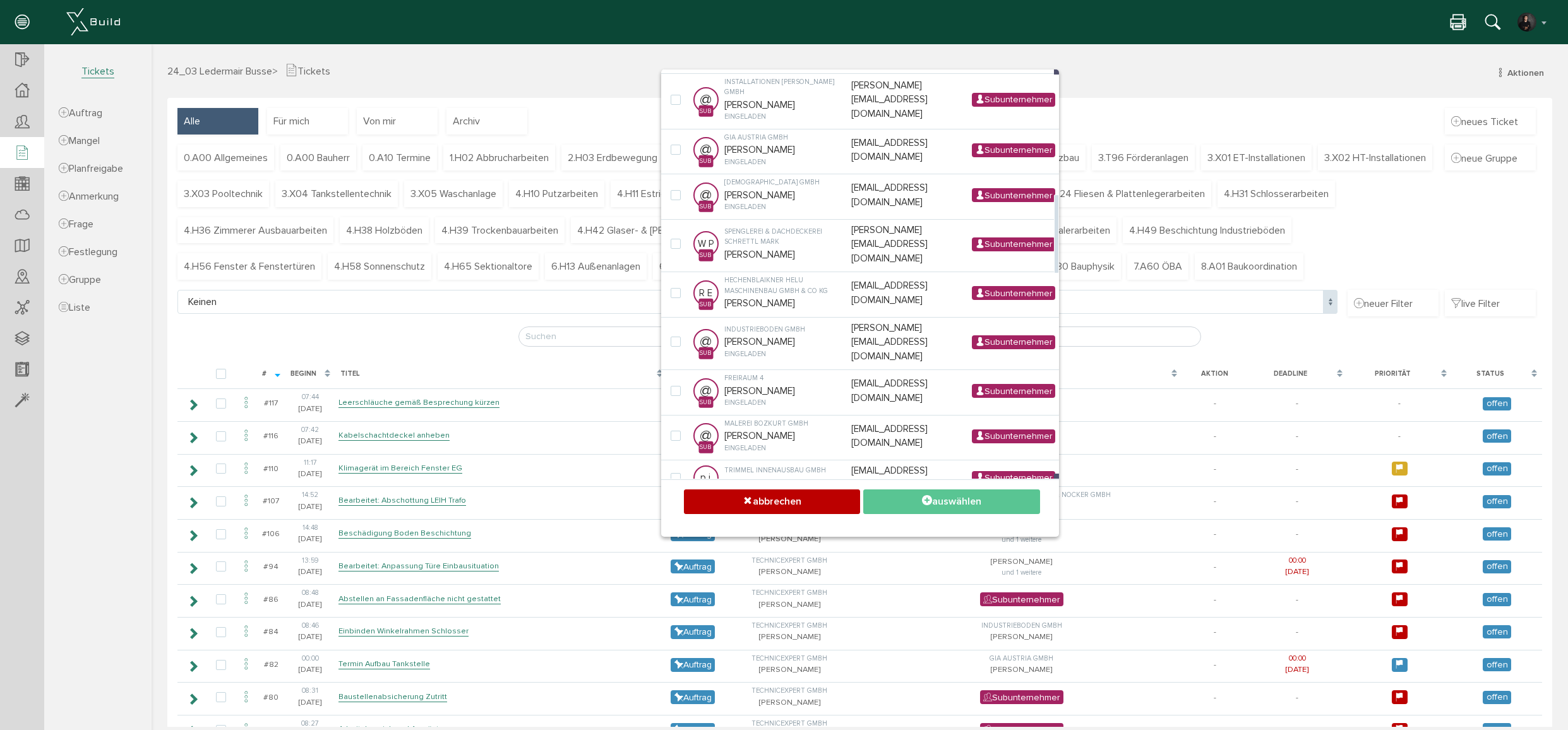
click at [784, 543] on td "Fiegl + Spielberger GmbH Florian Reiter eingeladen" at bounding box center [785, 568] width 126 height 50
checkbox input "true"
click at [905, 507] on button "auswählen" at bounding box center [951, 502] width 176 height 25
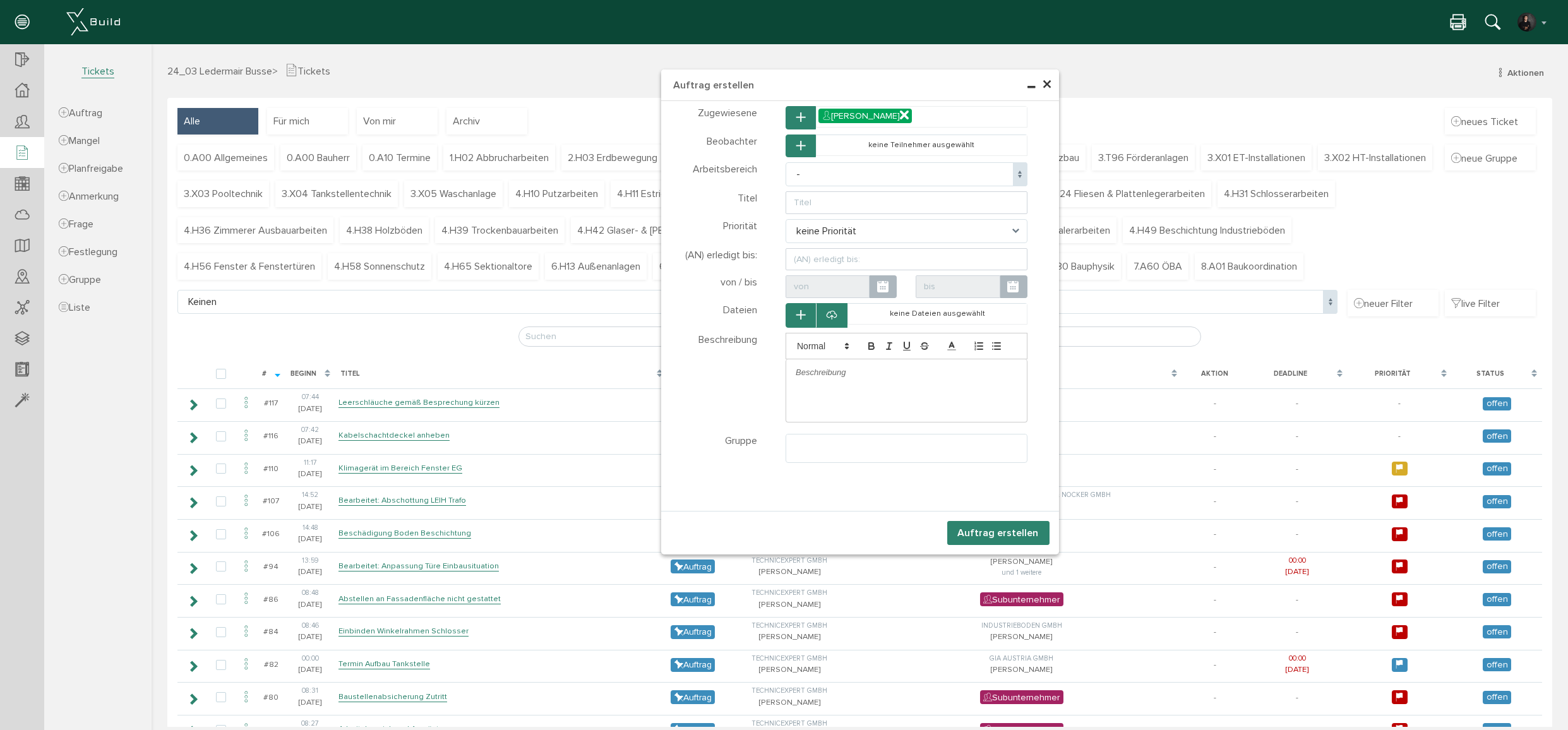
click at [798, 144] on icon "button" at bounding box center [801, 147] width 9 height 11
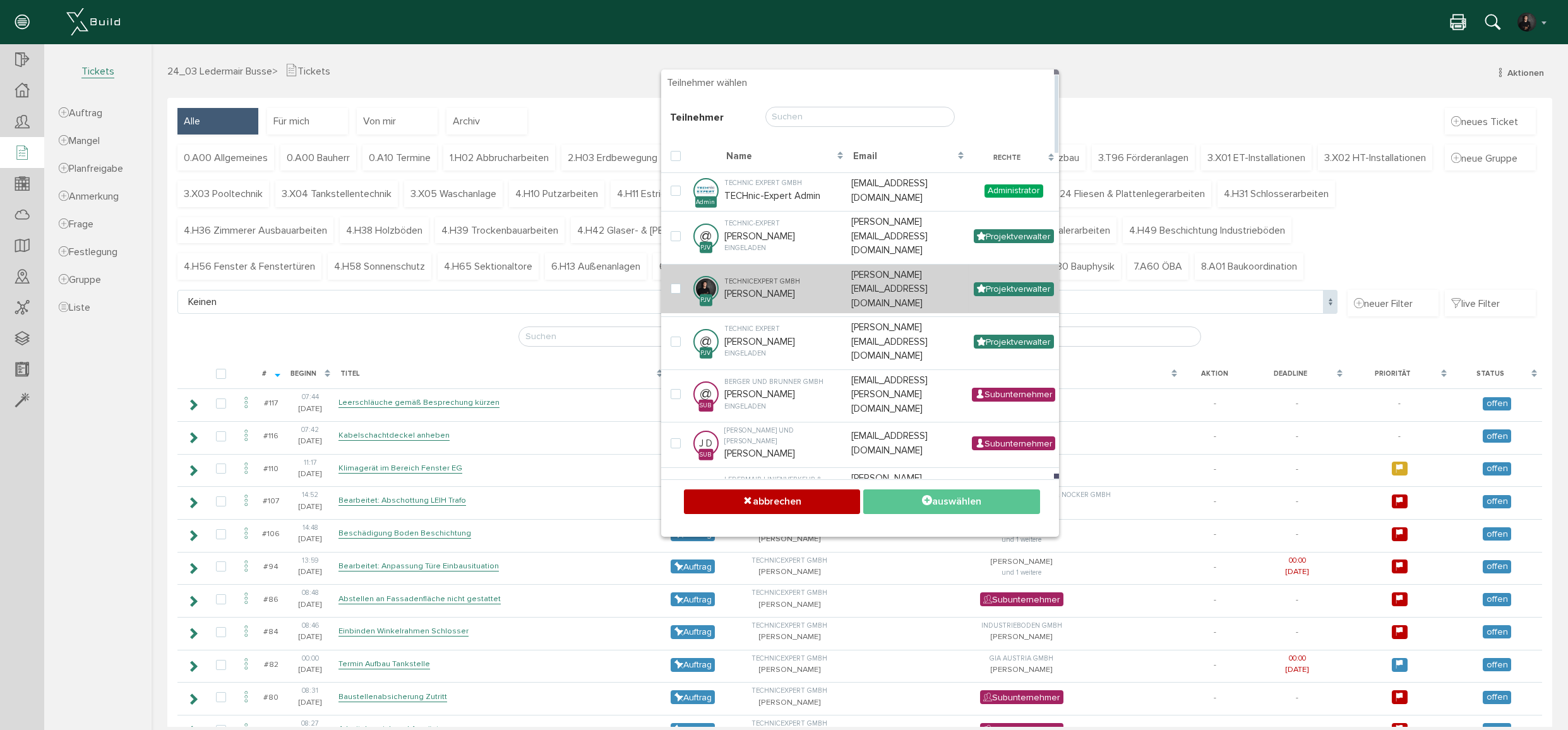
click at [766, 277] on td "TECHnicExpert GmbH Matteo Frötscher" at bounding box center [785, 289] width 126 height 50
checkbox input "true"
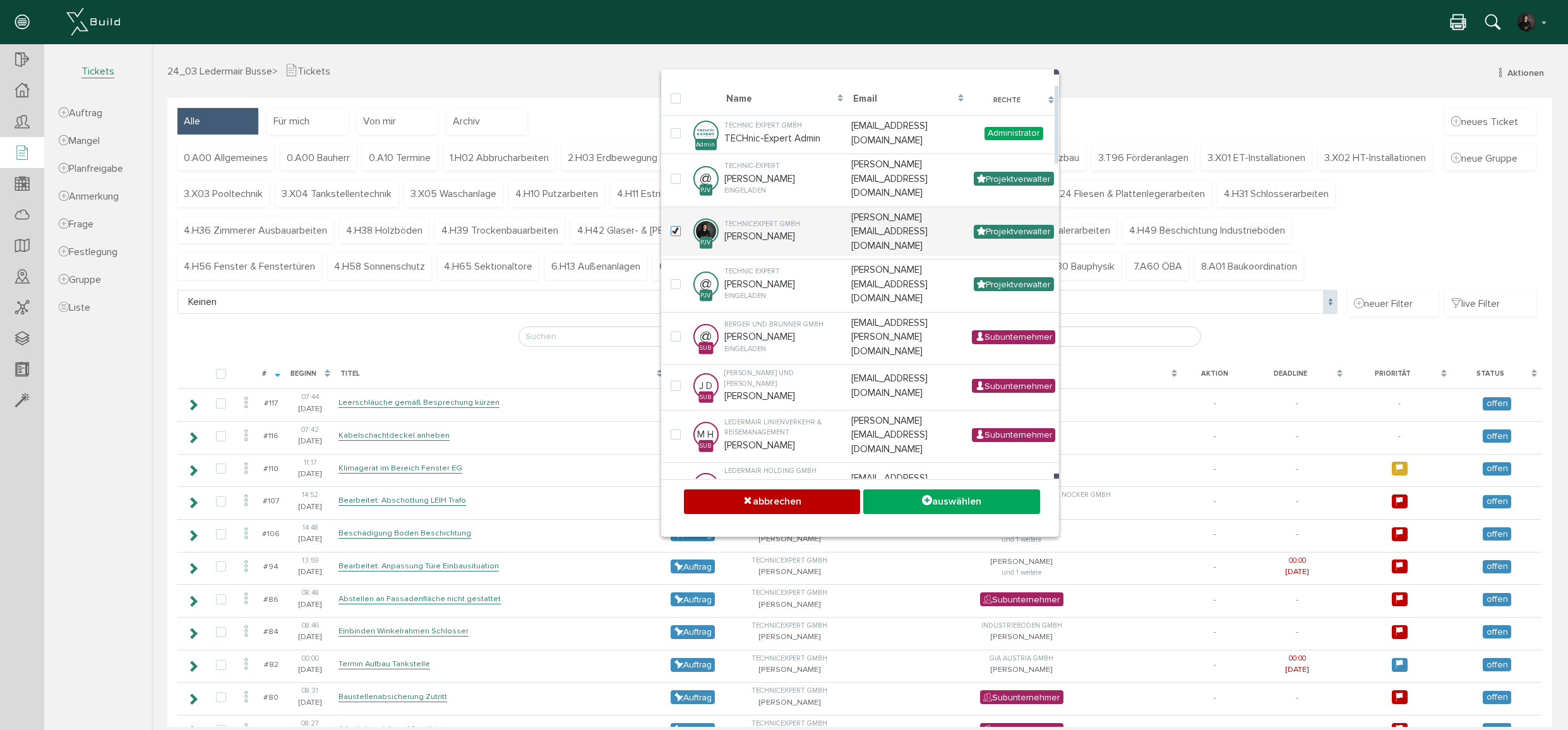
click at [762, 517] on div "ZPLAN Haustechnik GmbH" at bounding box center [784, 523] width 120 height 11
checkbox input "true"
click at [912, 506] on button "auswählen" at bounding box center [951, 502] width 176 height 25
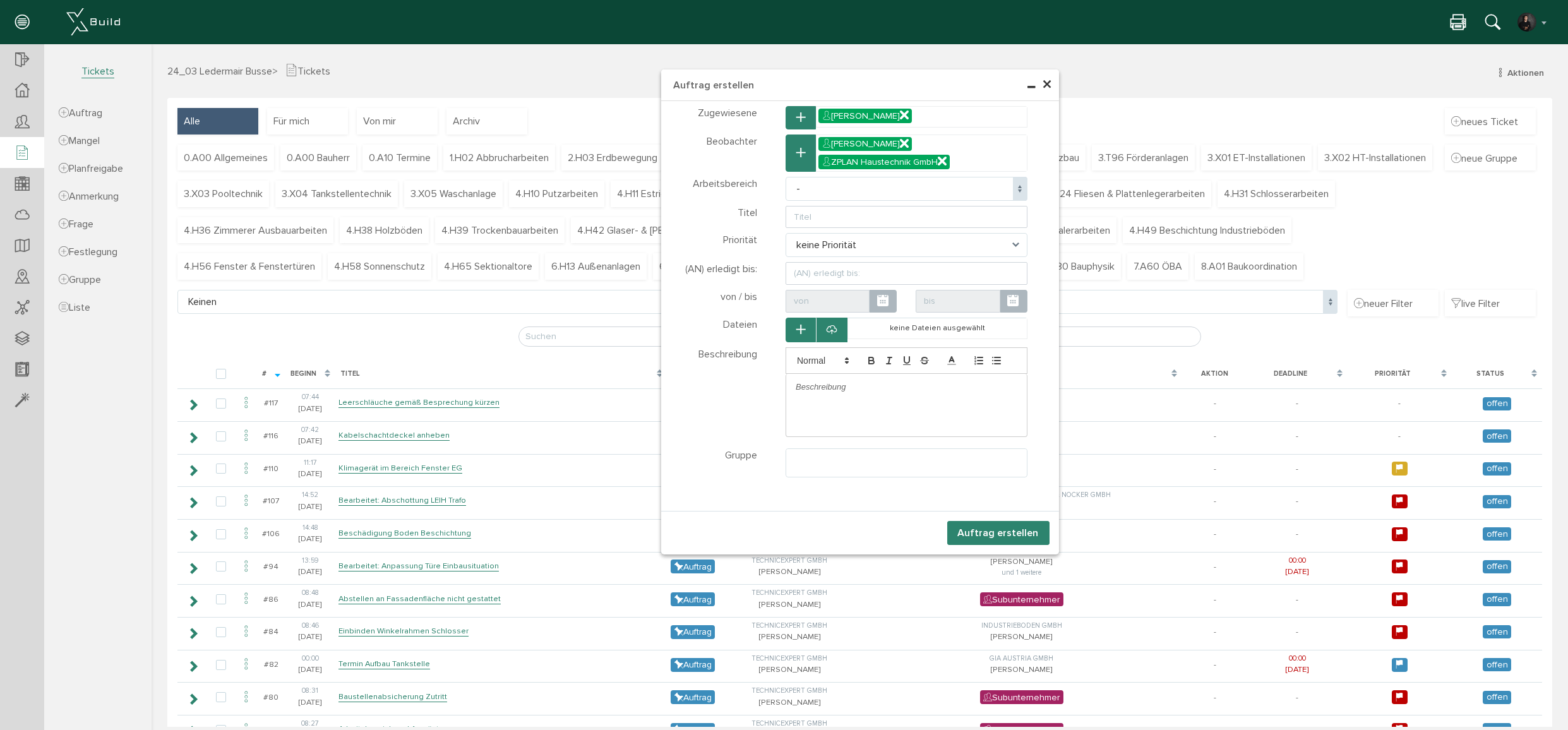
click at [805, 194] on span "-" at bounding box center [907, 189] width 242 height 24
select select "6"
click at [817, 216] on input "text" at bounding box center [907, 217] width 242 height 22
type input "Laternen versetzen KW 35"
click at [818, 249] on span "keine Priorität" at bounding box center [907, 245] width 242 height 24
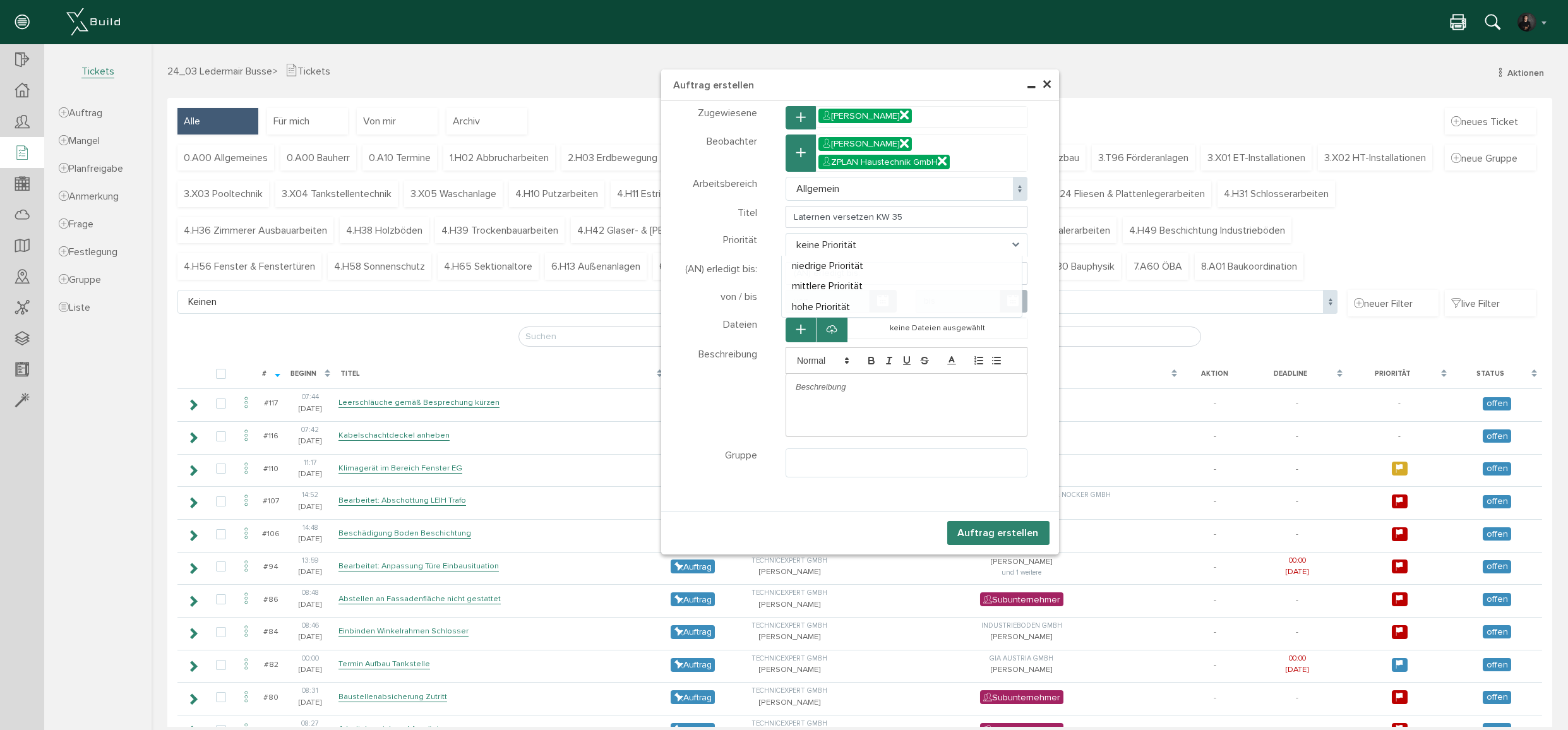
select select "high"
